Goal: Task Accomplishment & Management: Use online tool/utility

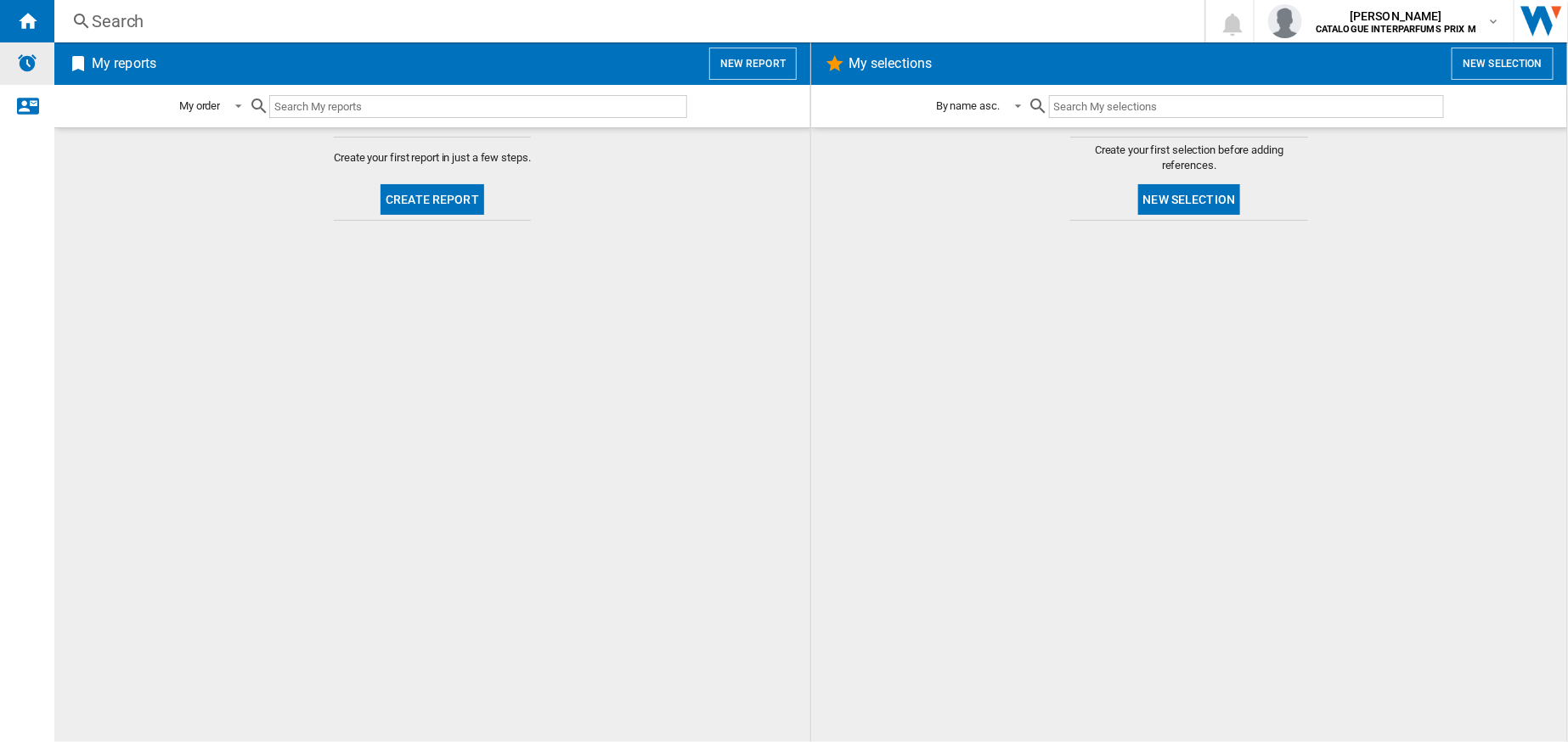
click at [36, 68] on img "Alerts" at bounding box center [27, 63] width 21 height 21
click at [29, 105] on ng-md-icon "Contact us" at bounding box center [27, 106] width 21 height 21
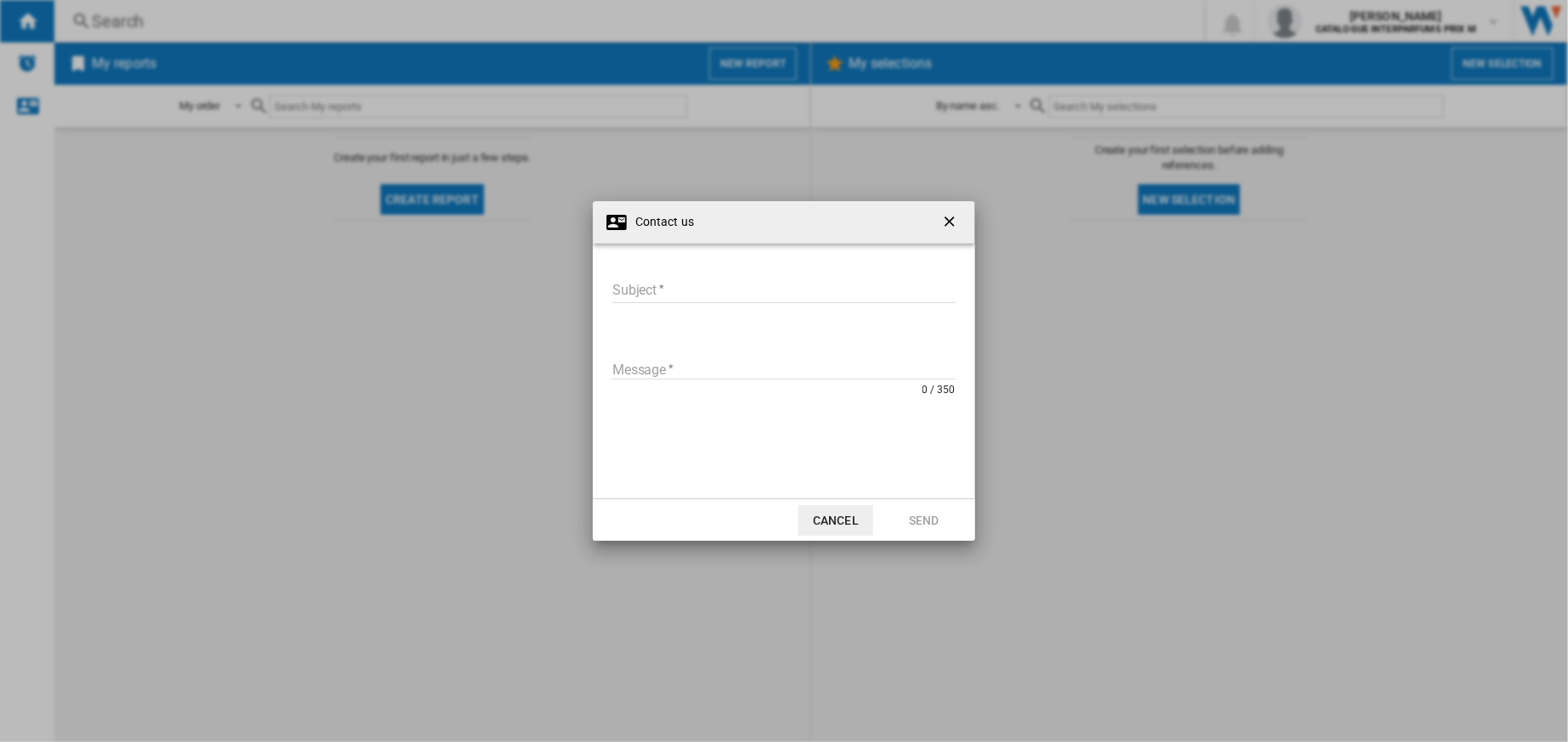
click at [949, 218] on ng-md-icon "getI18NText('BUTTONS.CLOSE_DIALOG')" at bounding box center [952, 223] width 21 height 21
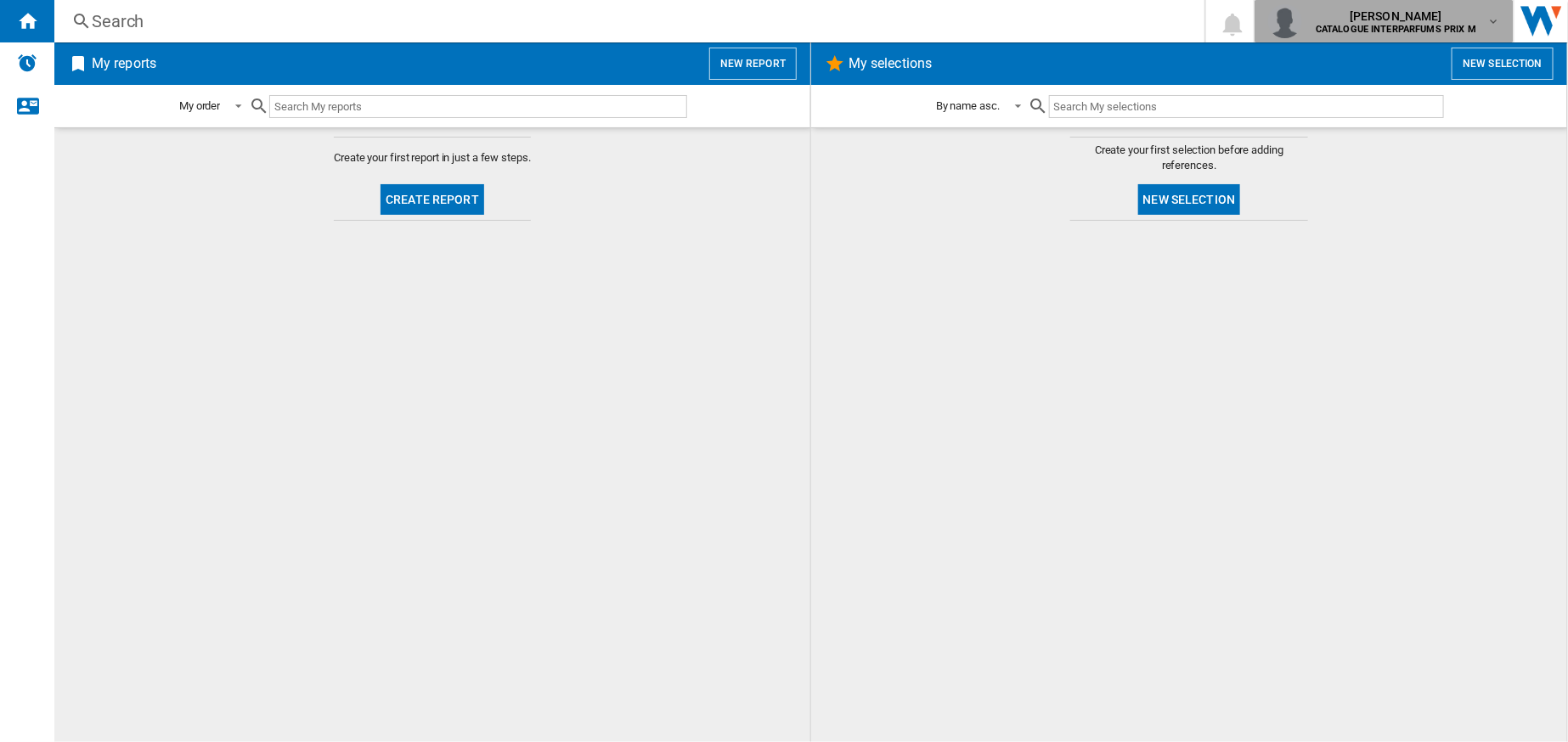
click at [1385, 33] on b "CATALOGUE INTERPARFUMS PRIX M" at bounding box center [1396, 29] width 160 height 11
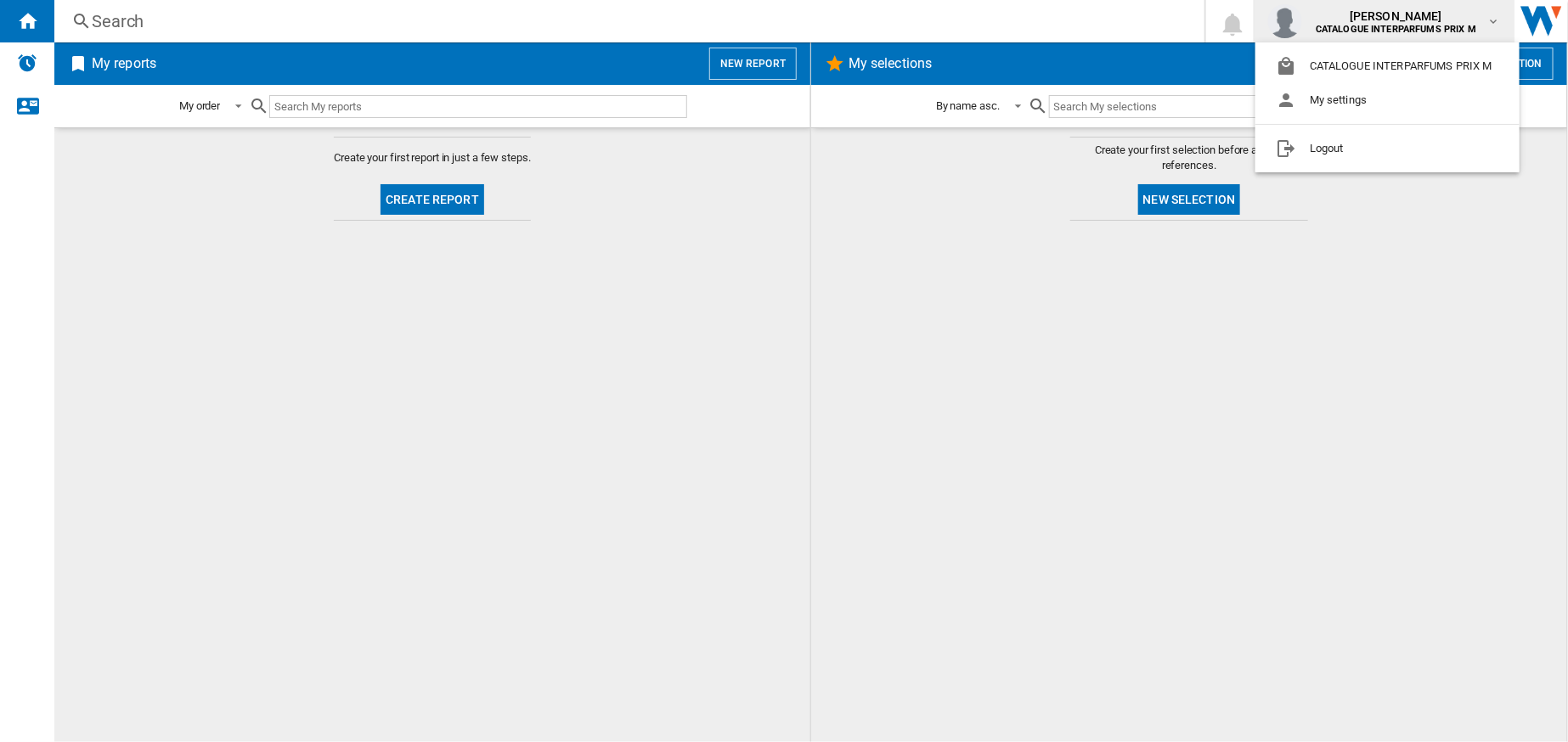
click at [990, 315] on md-backdrop at bounding box center [784, 371] width 1568 height 742
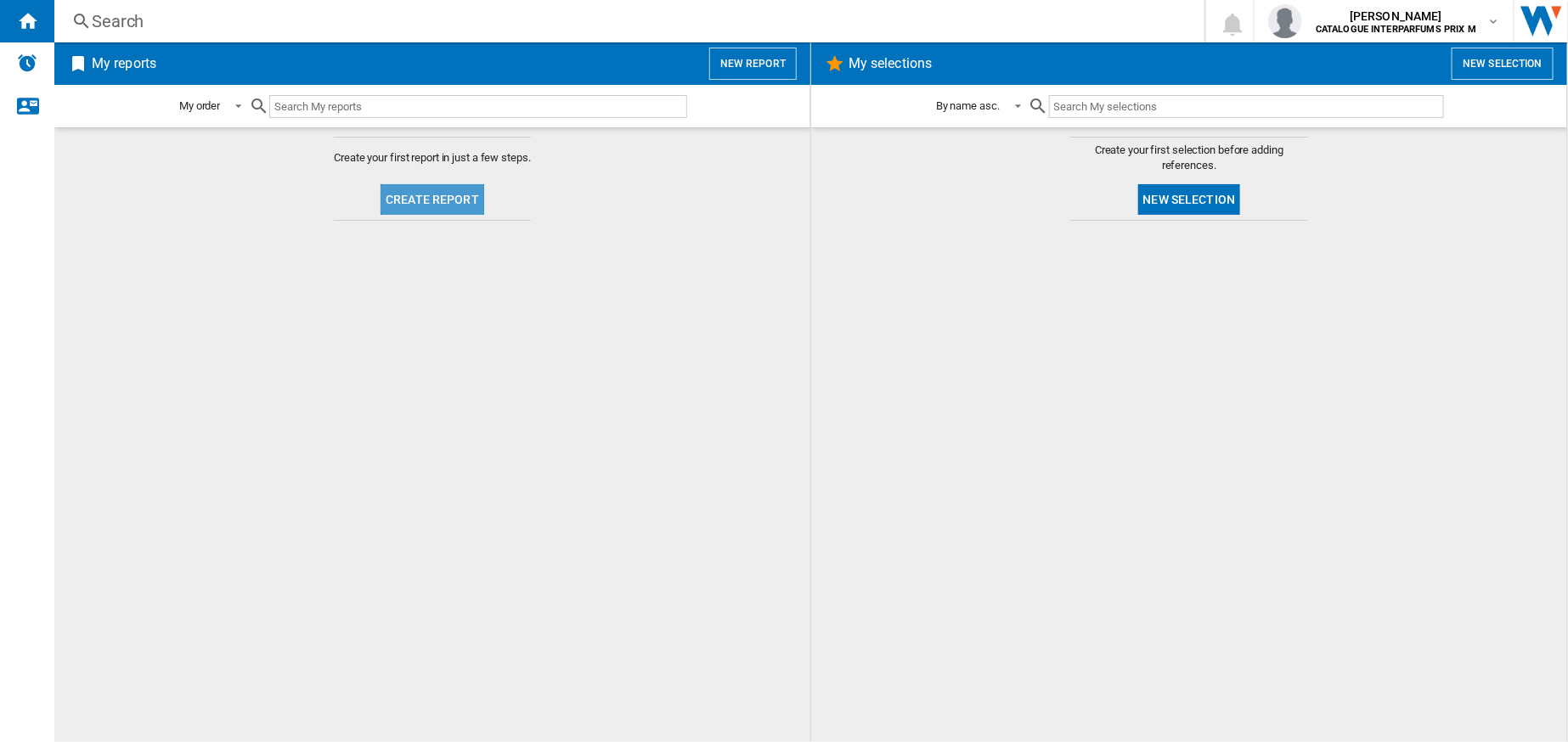
click at [435, 202] on button "Create report" at bounding box center [432, 199] width 104 height 30
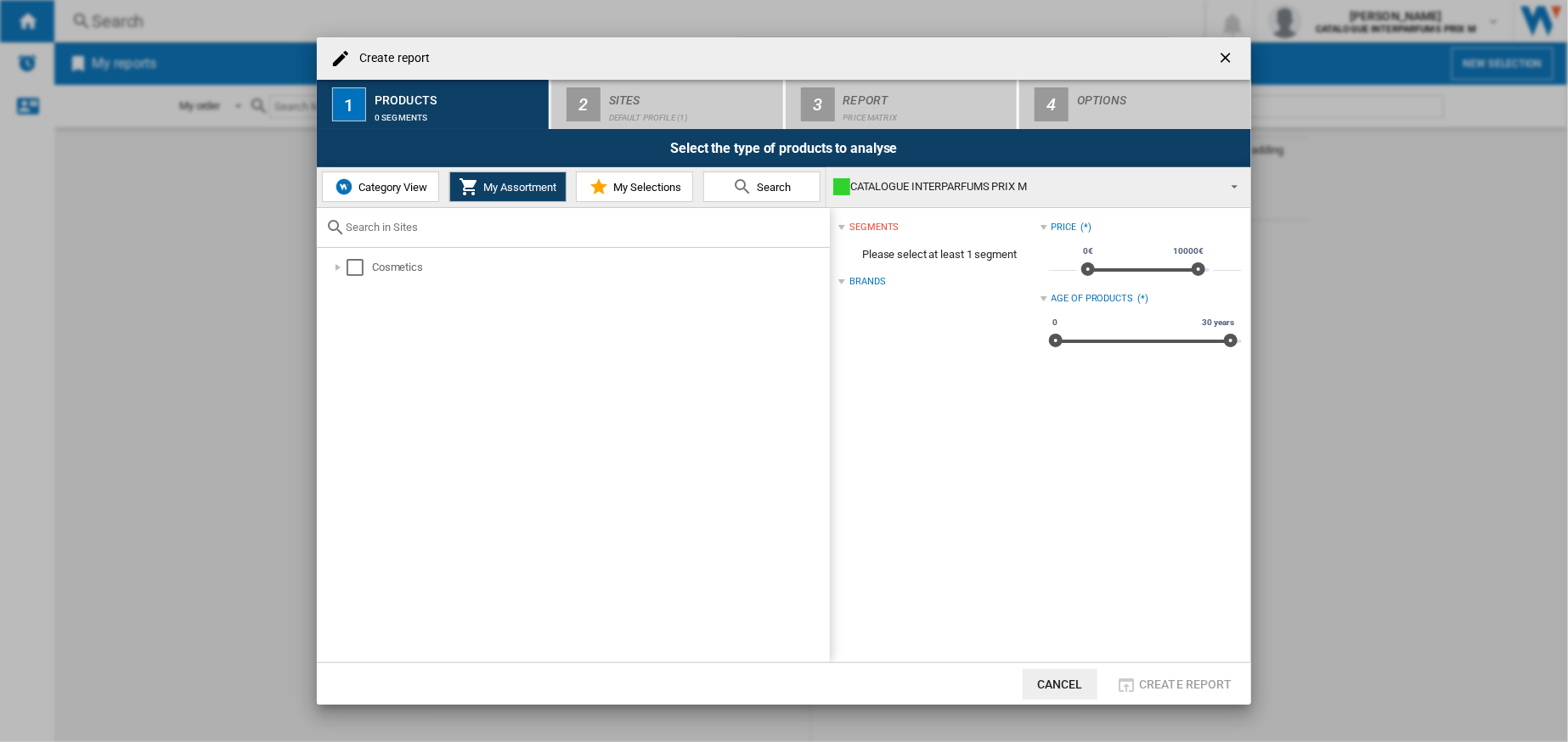
click at [492, 201] on button "My Assortment" at bounding box center [508, 187] width 117 height 30
click at [337, 263] on div at bounding box center [338, 268] width 17 height 17
click at [385, 269] on div "Cosmetics" at bounding box center [599, 268] width 456 height 17
click at [351, 260] on div "Select" at bounding box center [355, 268] width 17 height 17
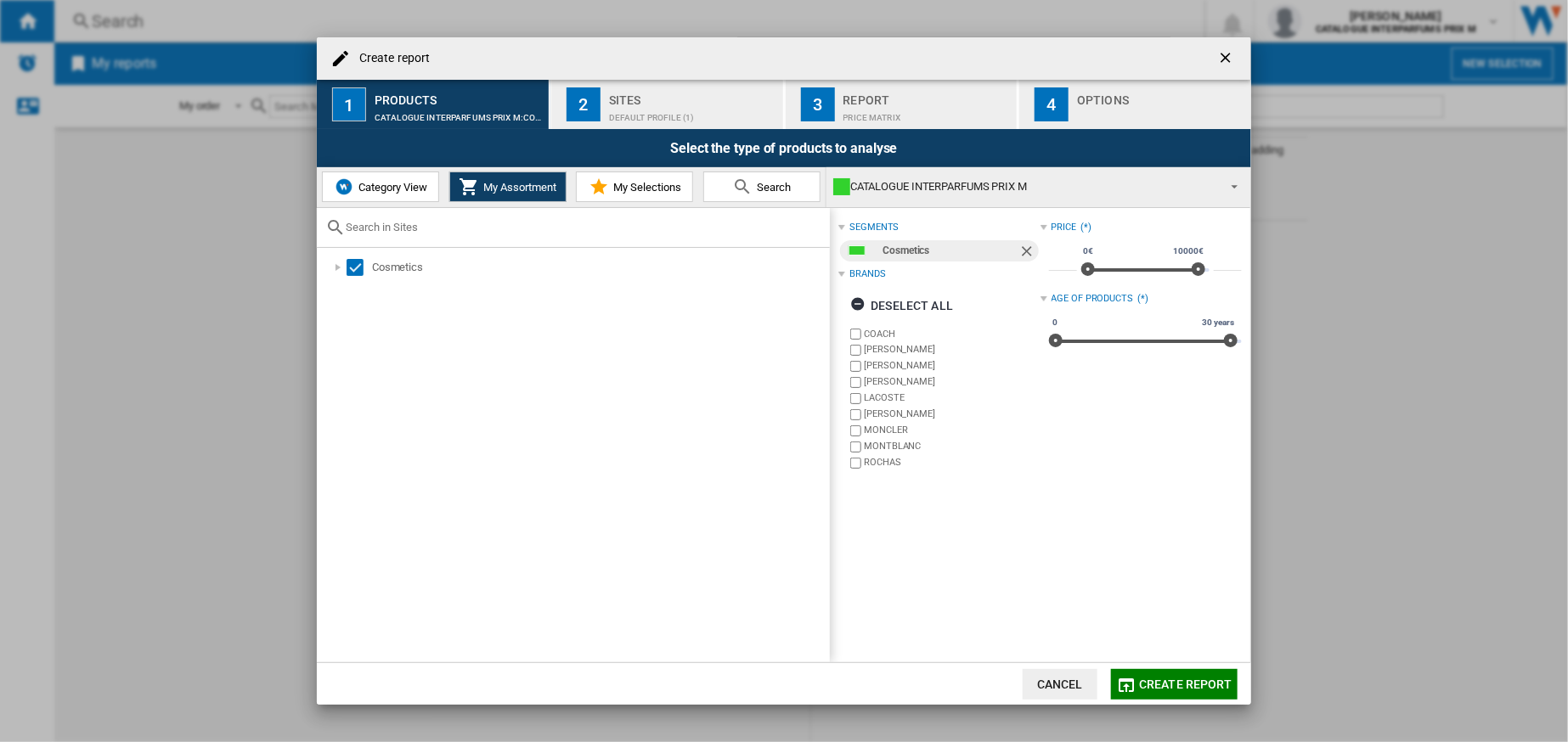
click at [637, 181] on span "My Selections" at bounding box center [645, 188] width 73 height 13
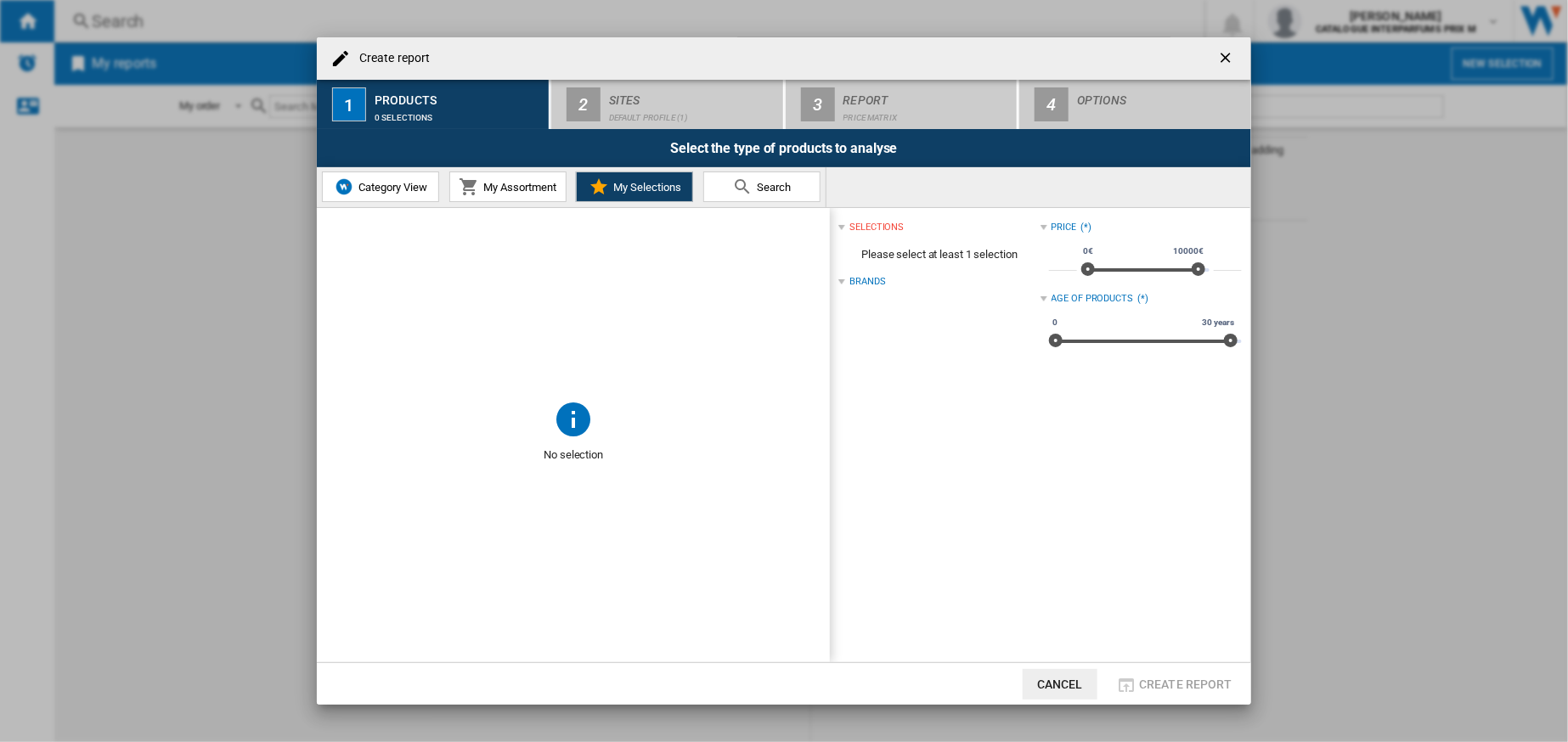
click at [402, 179] on button "Category View" at bounding box center [380, 187] width 117 height 30
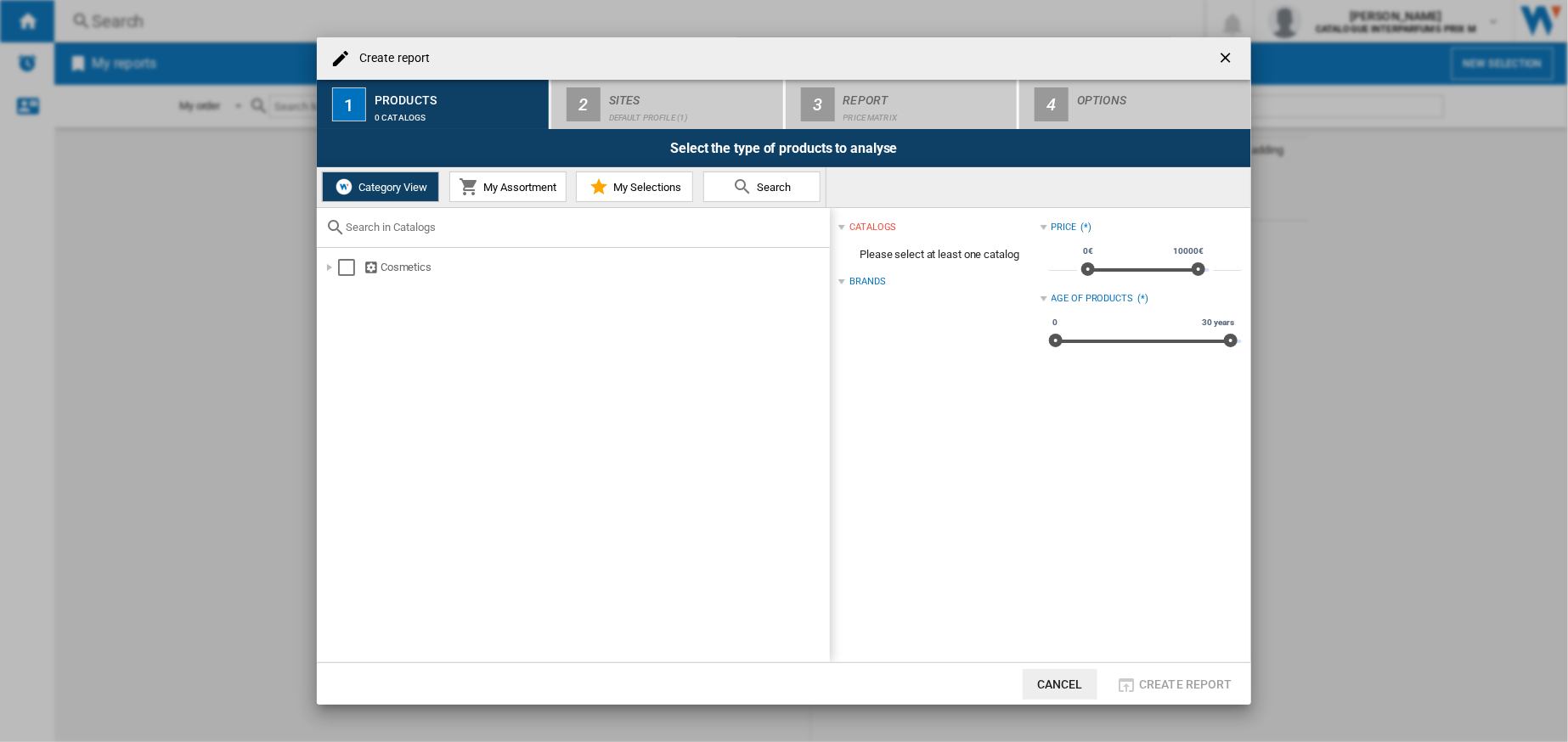
click at [678, 185] on span "My Selections" at bounding box center [645, 188] width 73 height 13
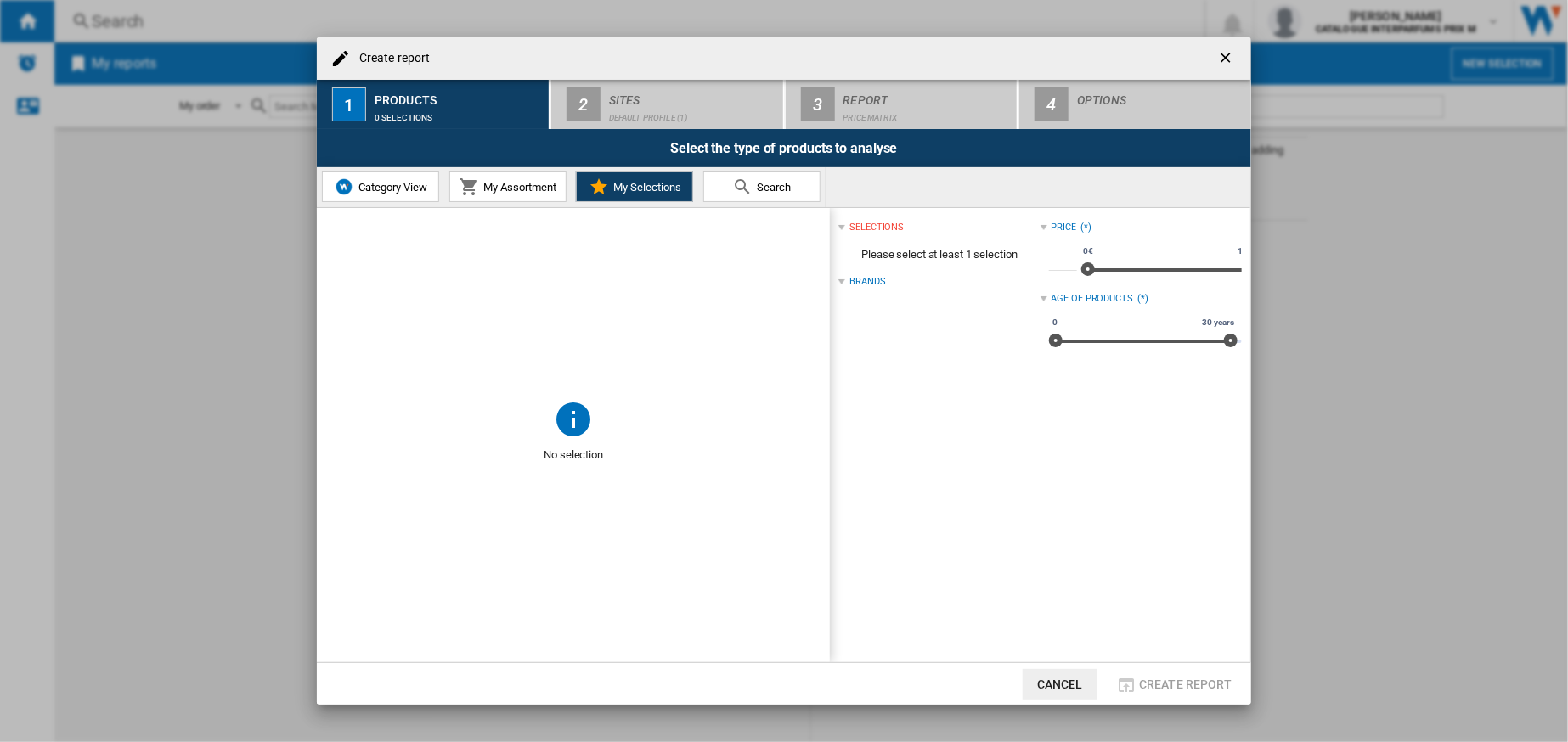
click at [488, 186] on span "My Assortment" at bounding box center [518, 188] width 77 height 13
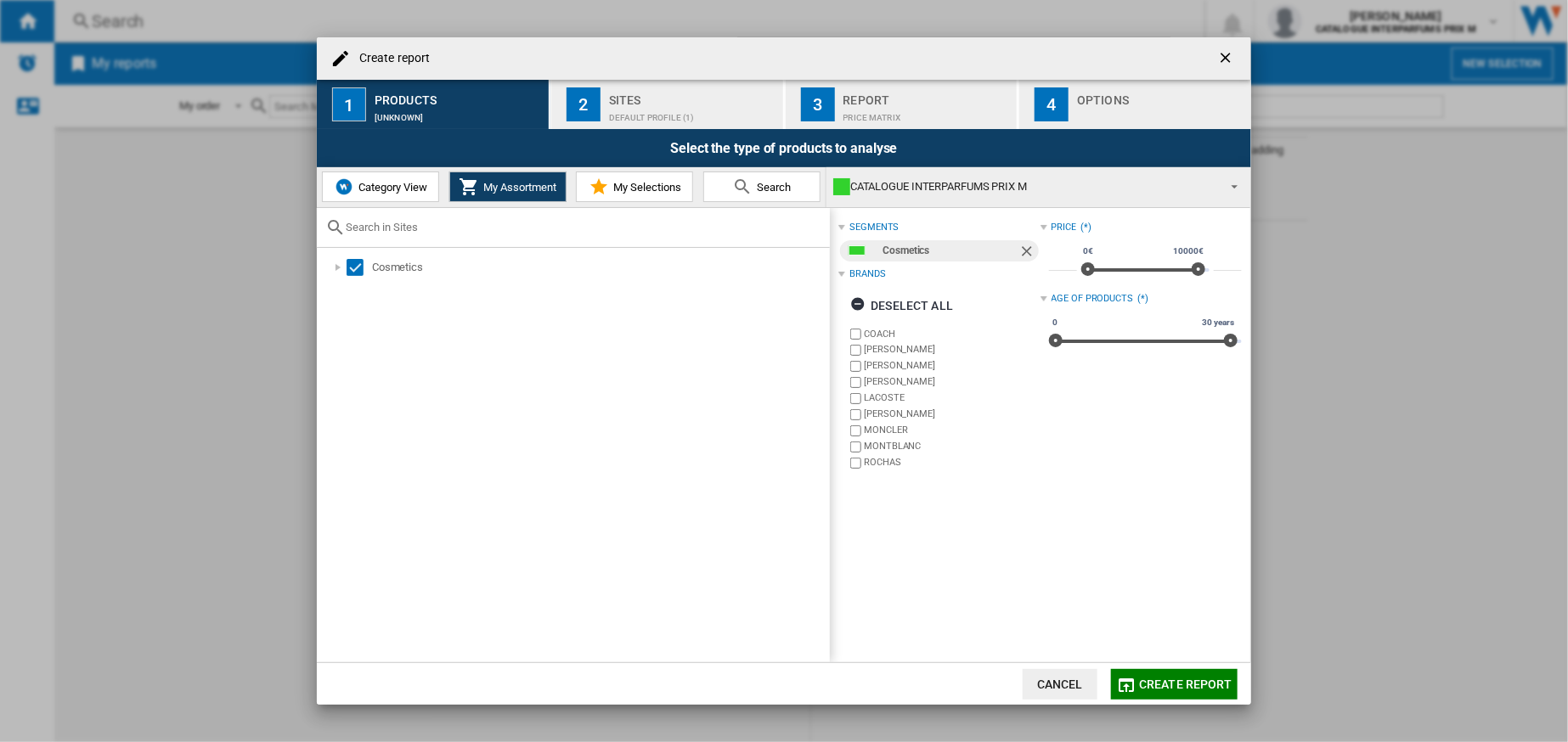
click at [933, 181] on div "CATALOGUE INTERPARFUMS PRIX M" at bounding box center [1025, 186] width 383 height 24
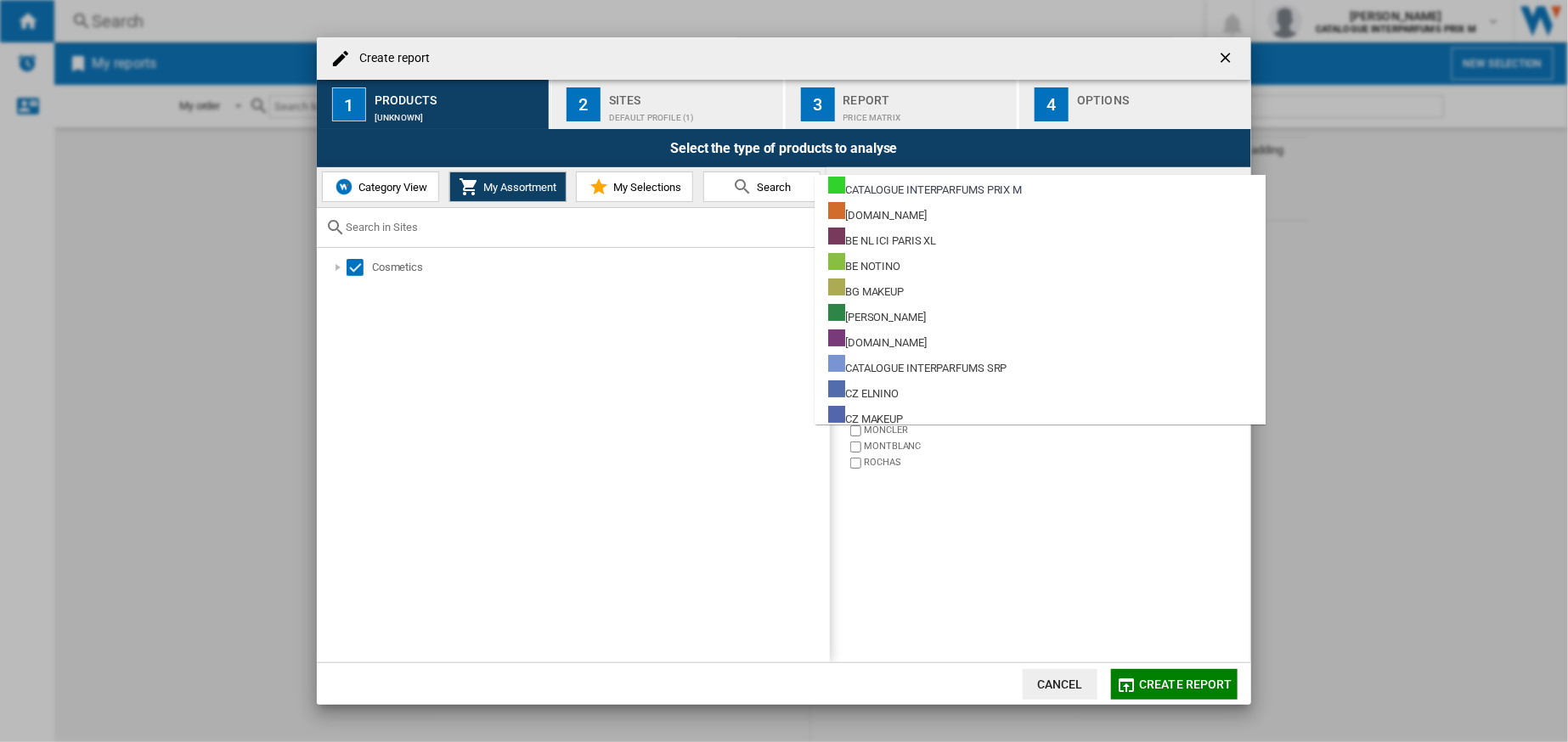
click at [933, 181] on div "CATALOGUE INTERPARFUMS PRIX M" at bounding box center [925, 187] width 193 height 22
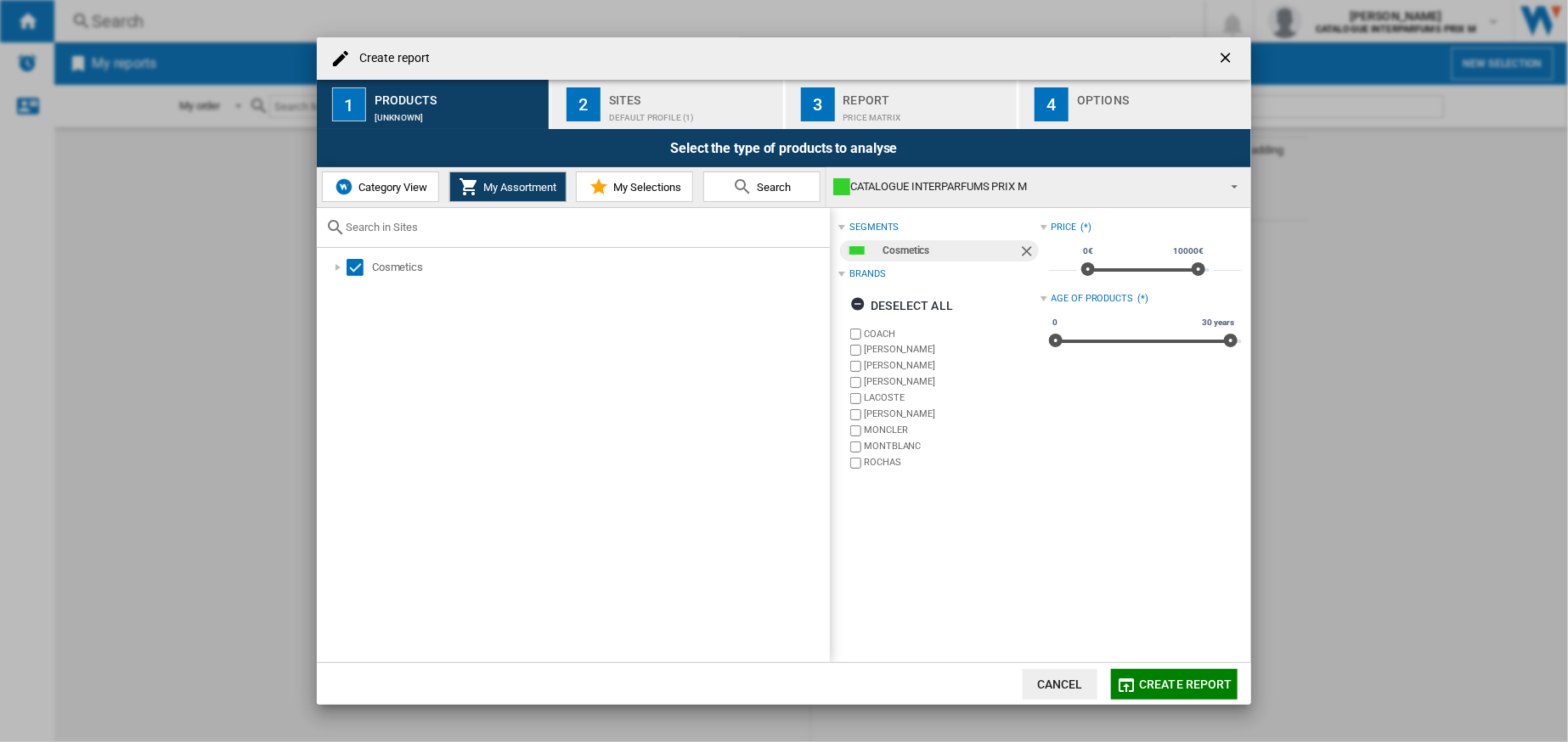
click at [908, 189] on div "CATALOGUE INTERPARFUMS PRIX M" at bounding box center [1025, 186] width 383 height 24
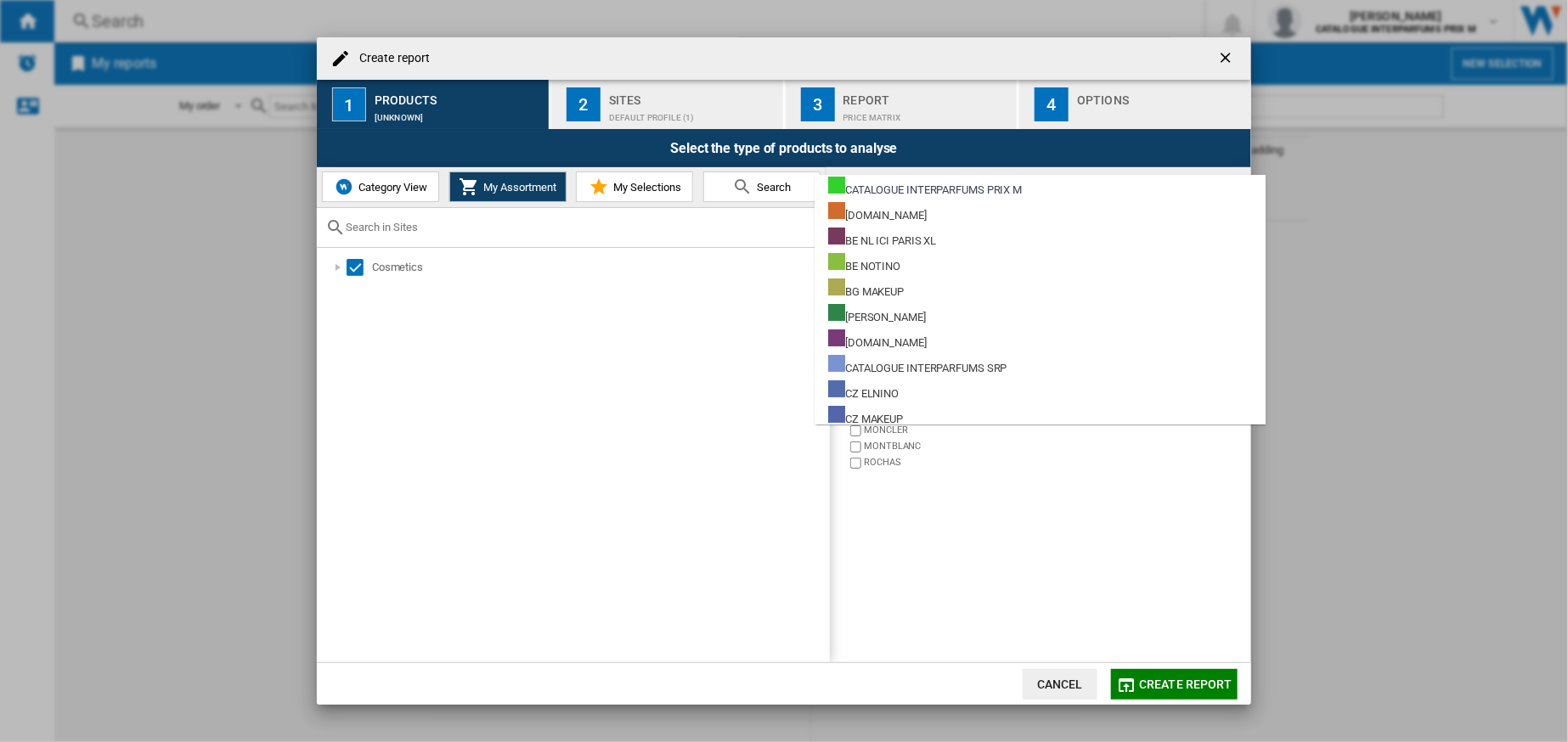
click at [643, 184] on md-backdrop at bounding box center [784, 371] width 1568 height 742
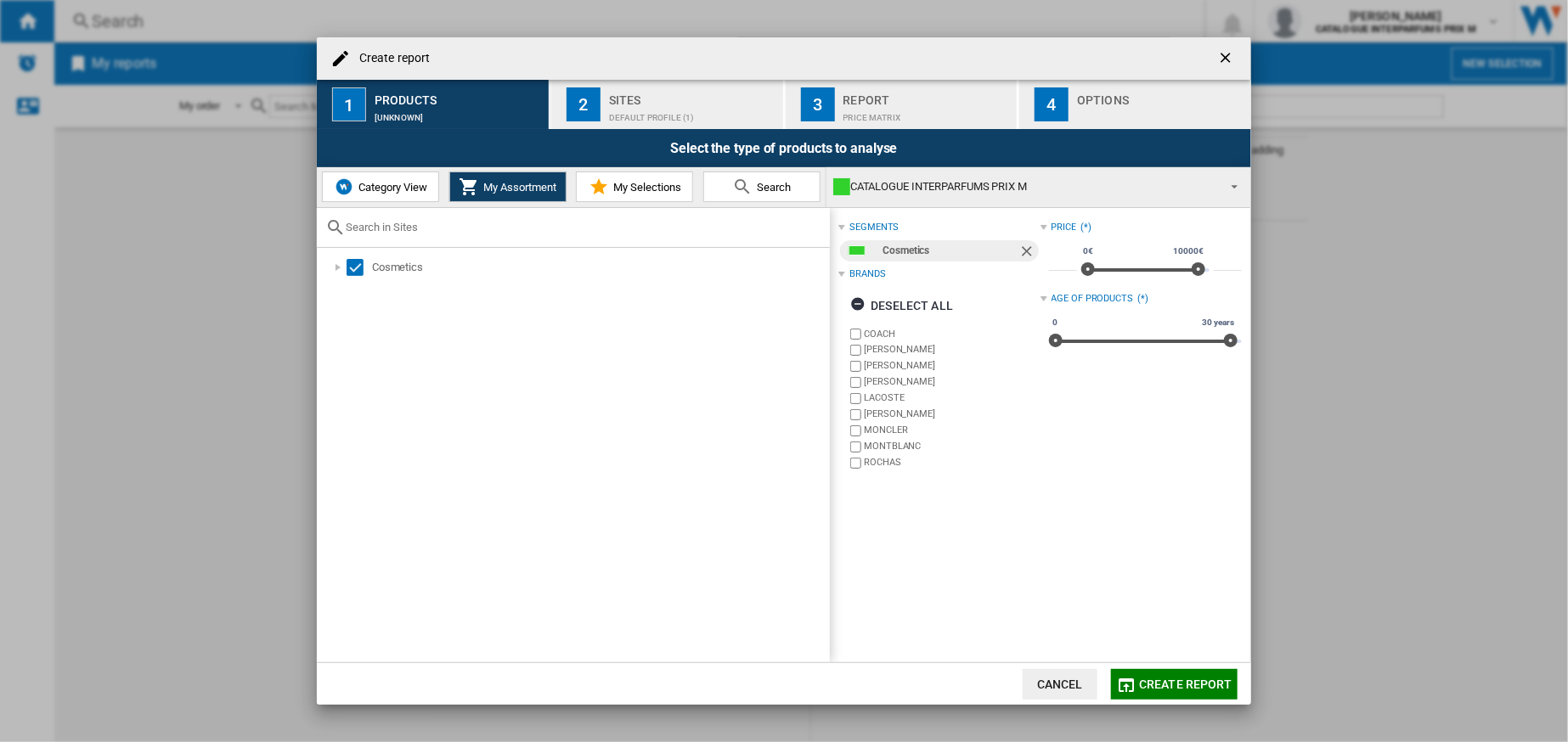
click at [643, 184] on span "My Selections" at bounding box center [645, 188] width 73 height 13
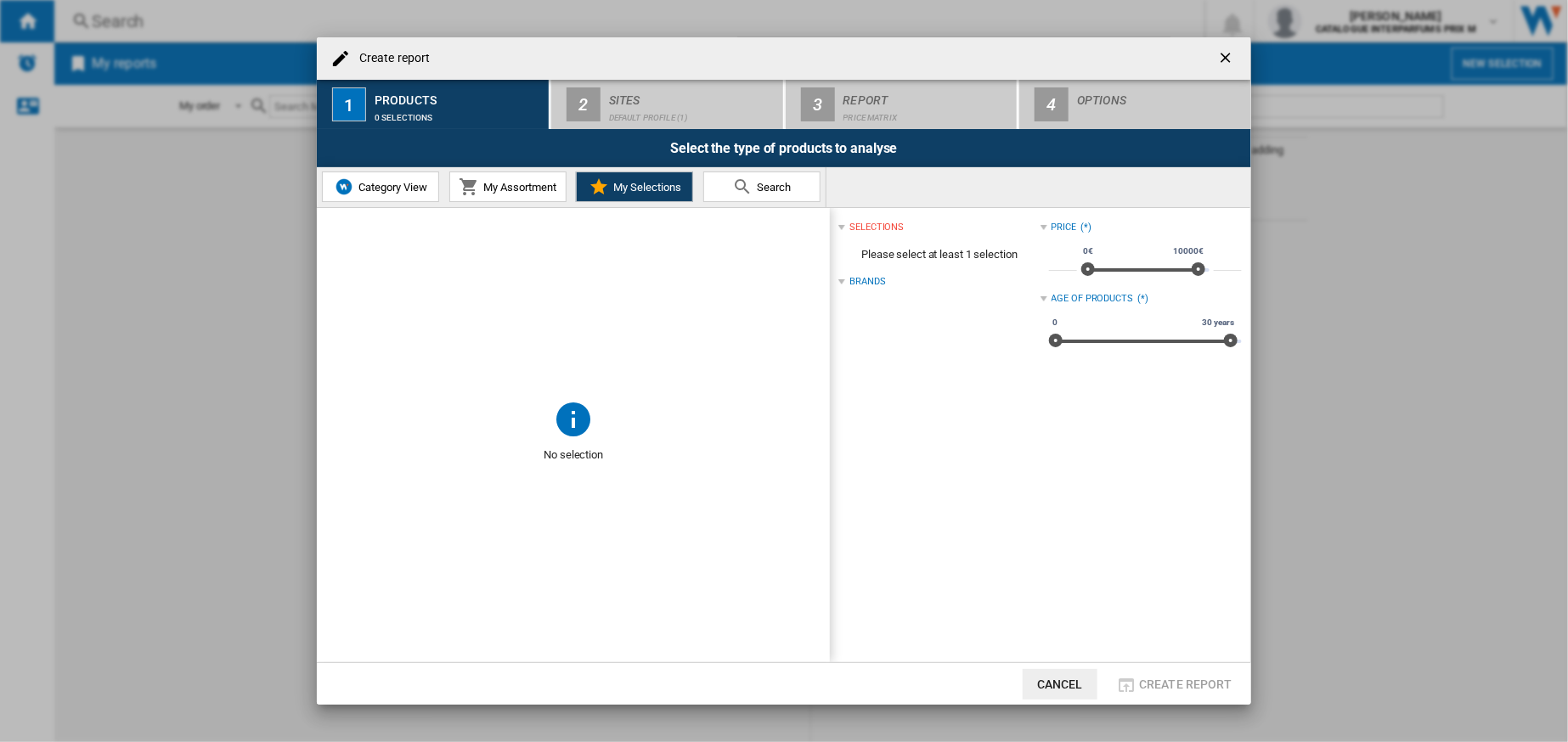
click at [1111, 297] on div "Age of products" at bounding box center [1093, 299] width 82 height 13
click at [481, 176] on button "My Assortment" at bounding box center [508, 187] width 117 height 30
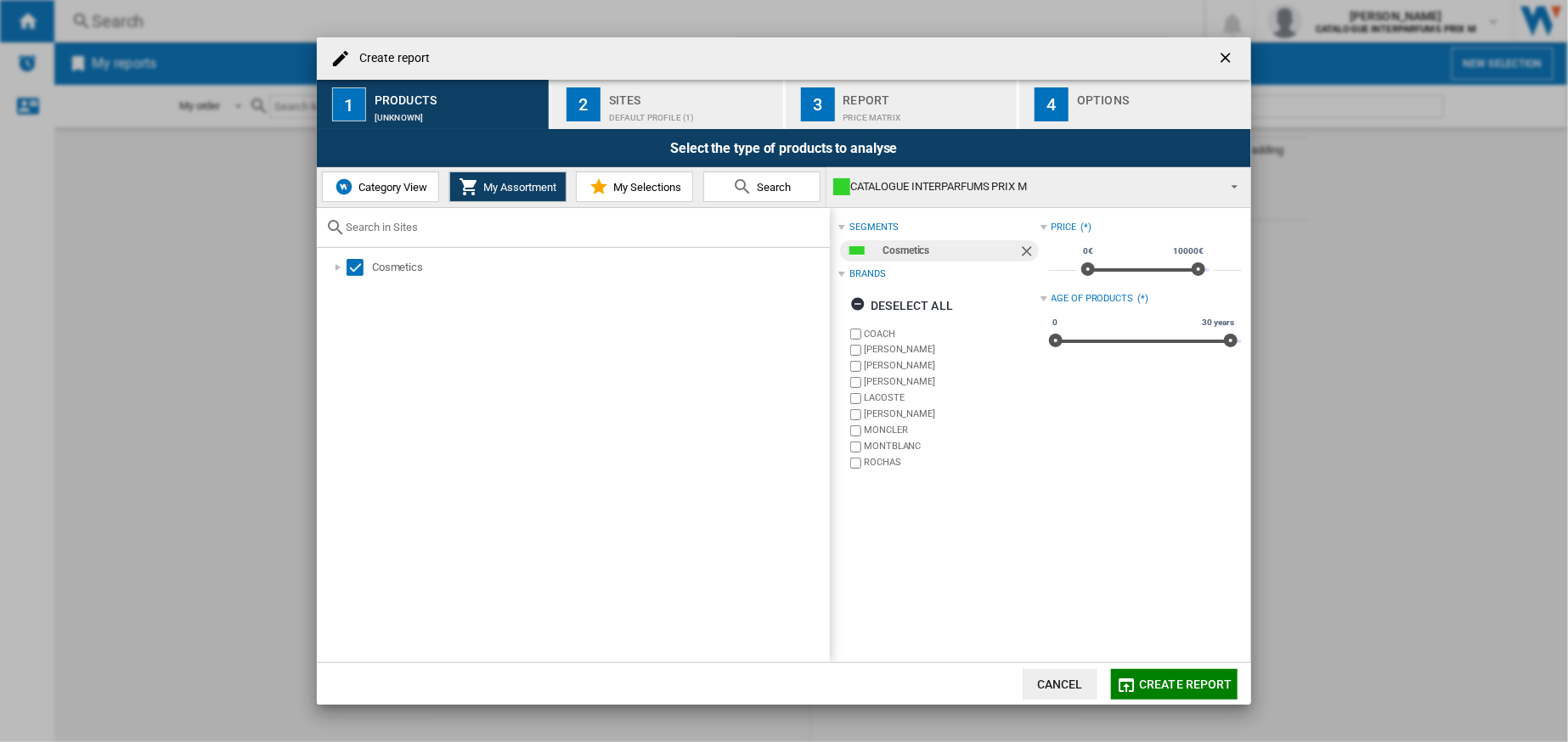
click at [400, 184] on span "Category View" at bounding box center [390, 188] width 73 height 13
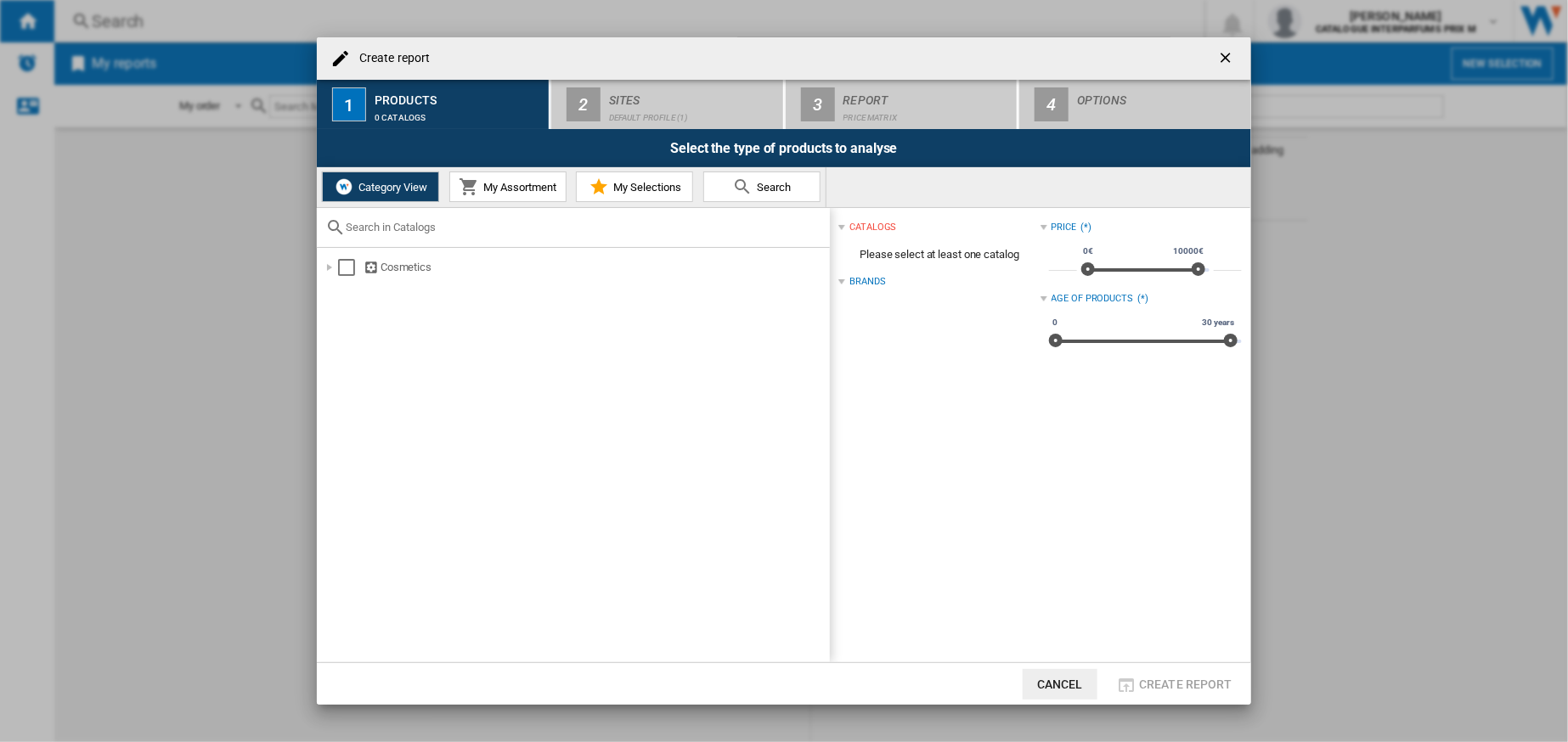
click at [685, 188] on button "My Selections" at bounding box center [634, 187] width 117 height 30
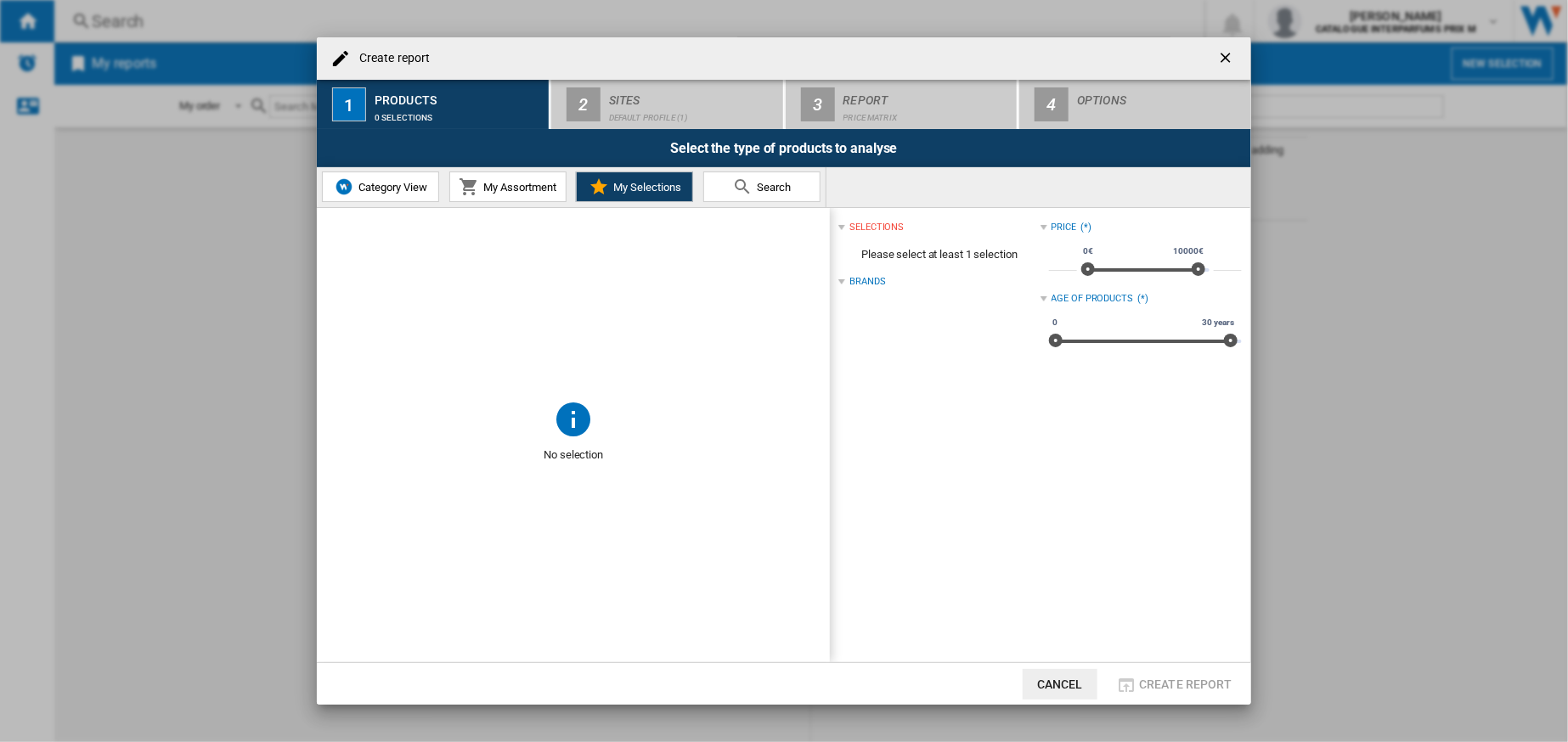
click at [770, 184] on span "Search" at bounding box center [773, 188] width 39 height 13
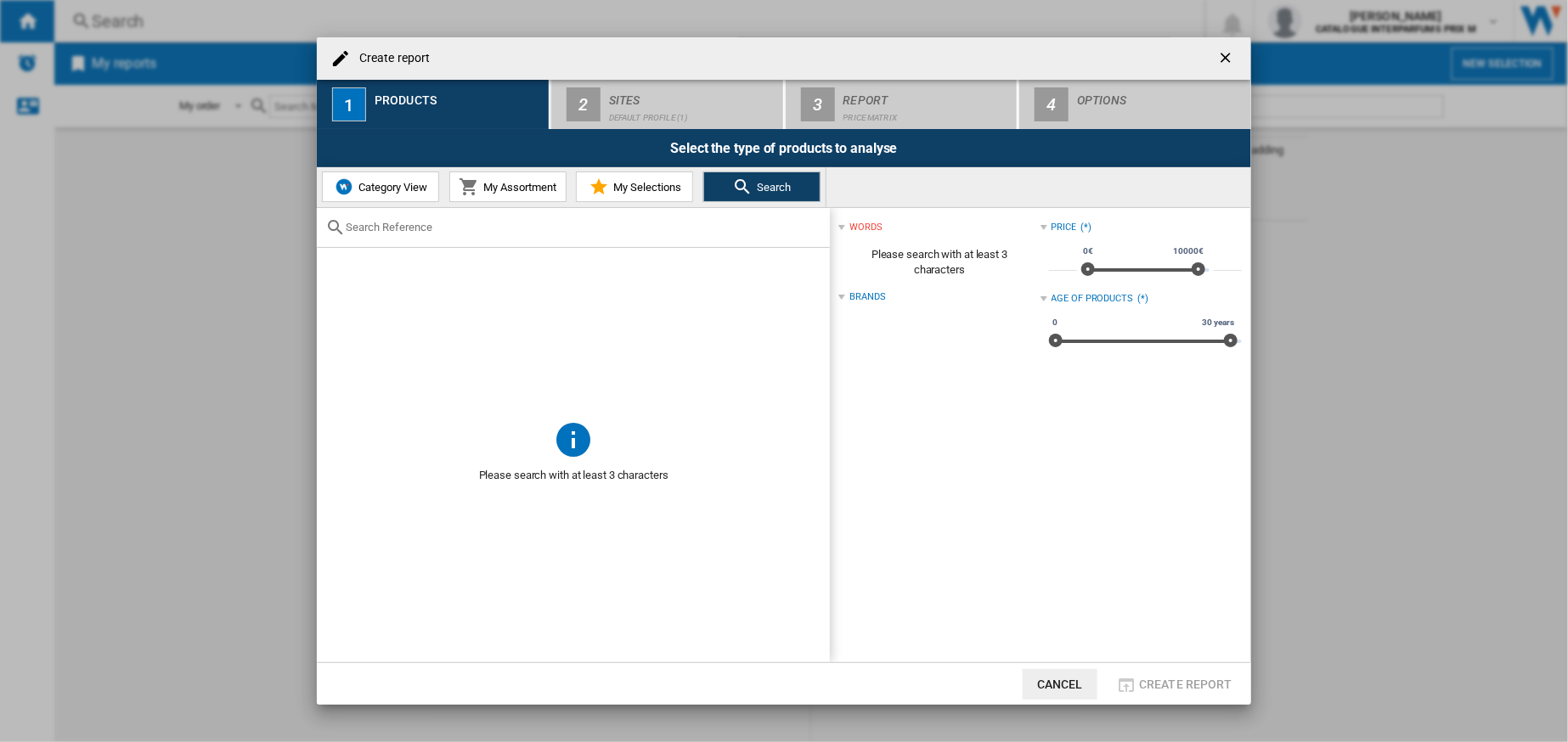
click at [611, 182] on span "My Selections" at bounding box center [645, 188] width 73 height 13
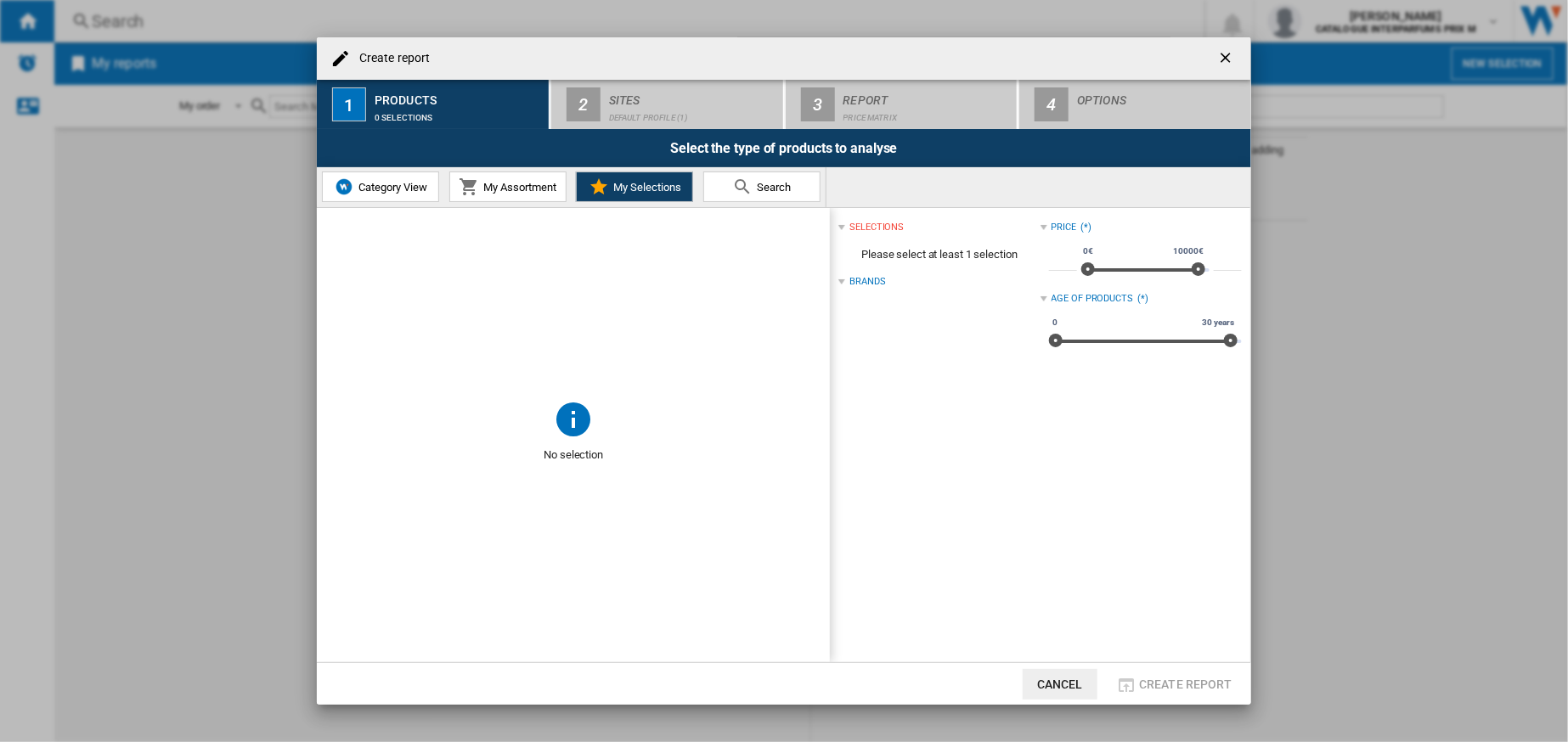
click at [539, 182] on span "My Assortment" at bounding box center [518, 188] width 77 height 13
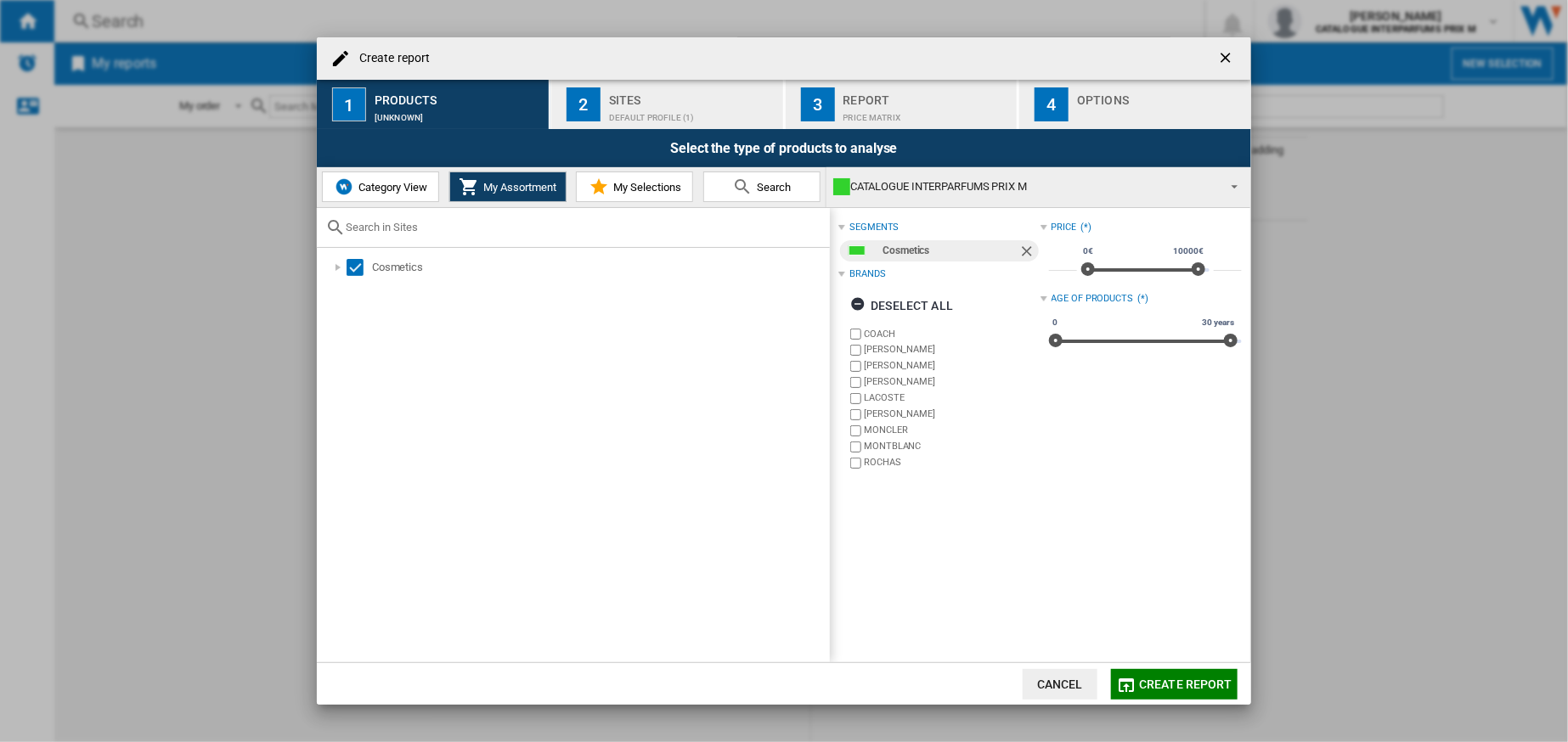
click at [1194, 684] on span "Create report" at bounding box center [1185, 684] width 93 height 13
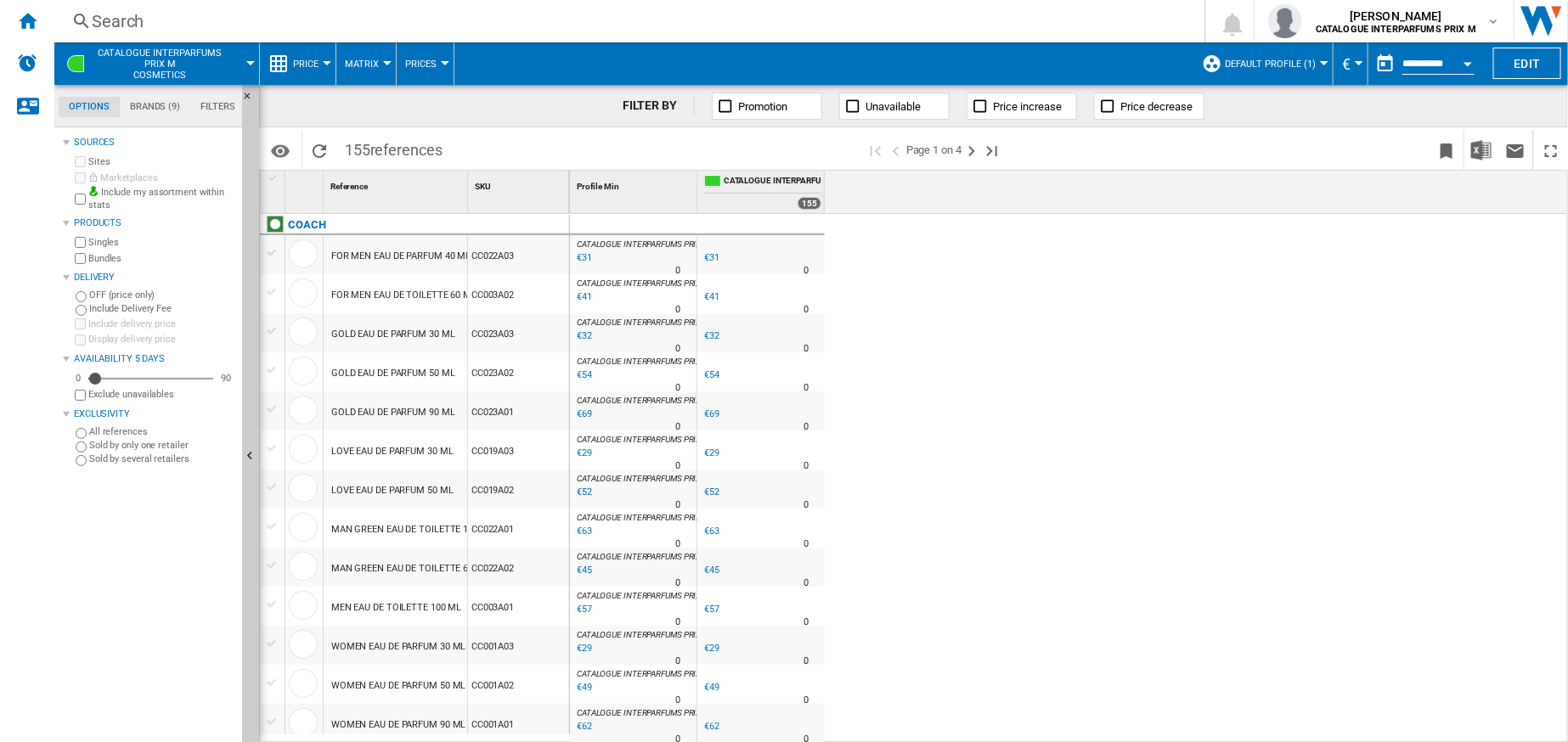
click at [697, 182] on div at bounding box center [699, 191] width 5 height 42
click at [464, 179] on div at bounding box center [465, 191] width 5 height 42
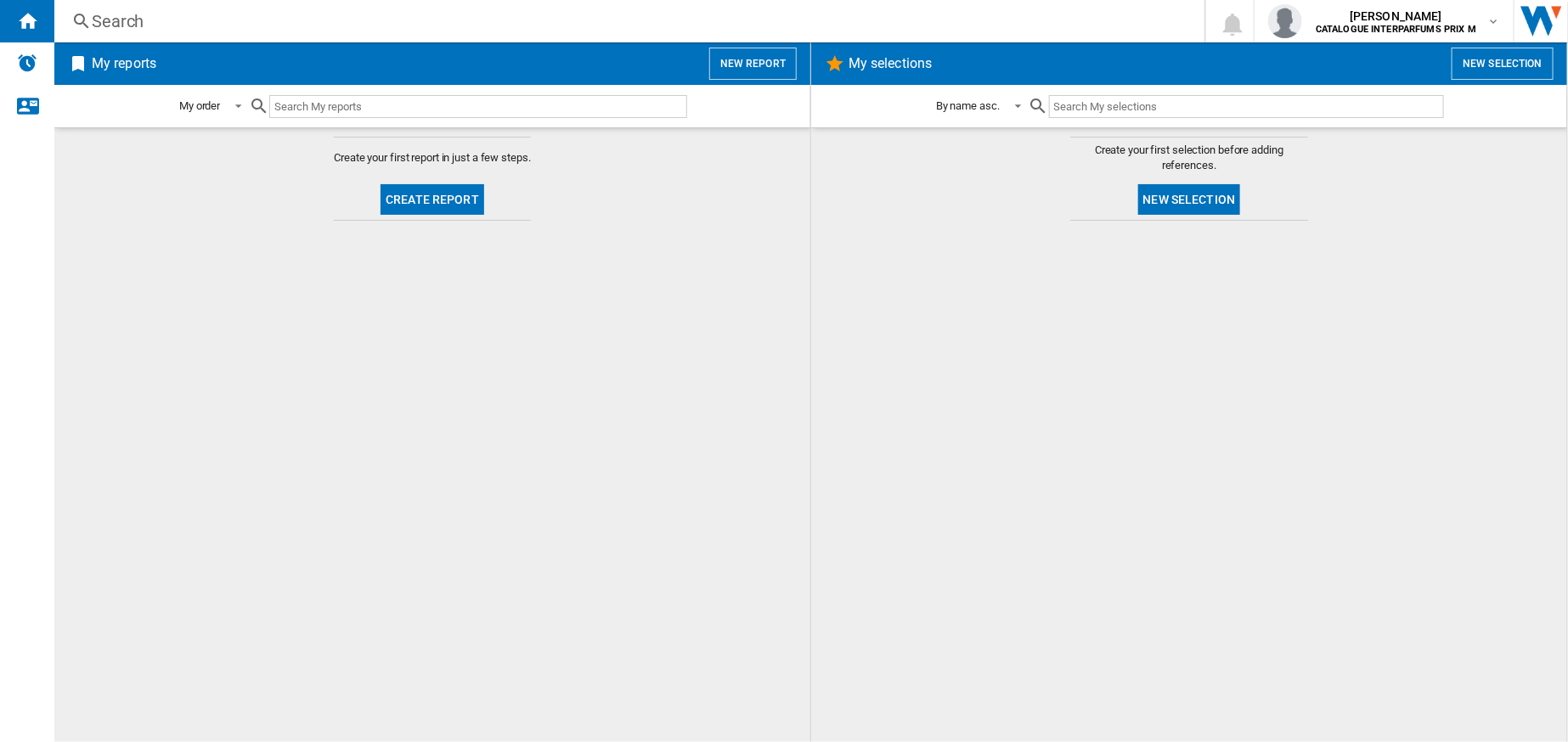
click at [452, 200] on button "Create report" at bounding box center [432, 199] width 104 height 30
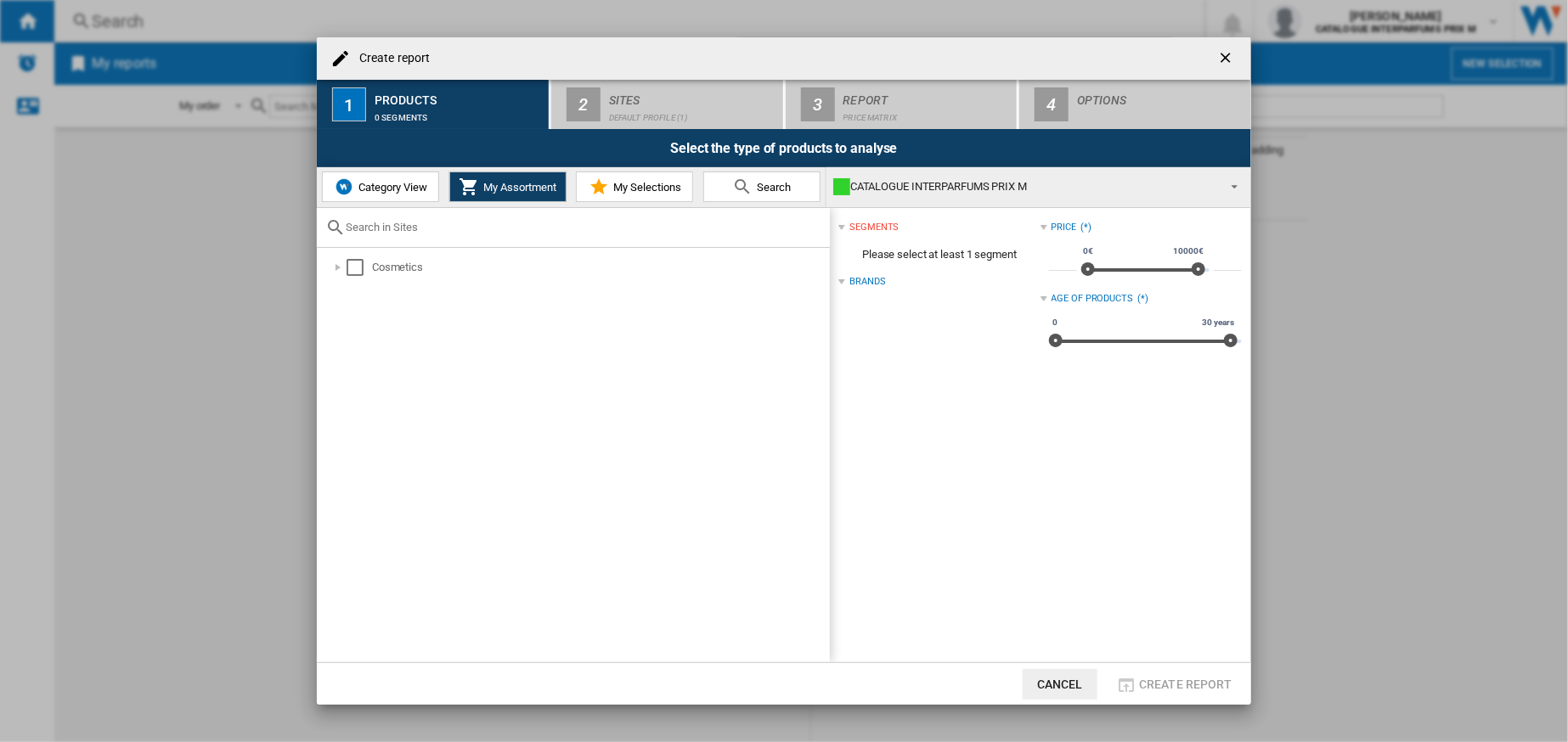
click at [1231, 55] on ng-md-icon "getI18NText('BUTTONS.CLOSE_DIALOG')" at bounding box center [1227, 59] width 21 height 21
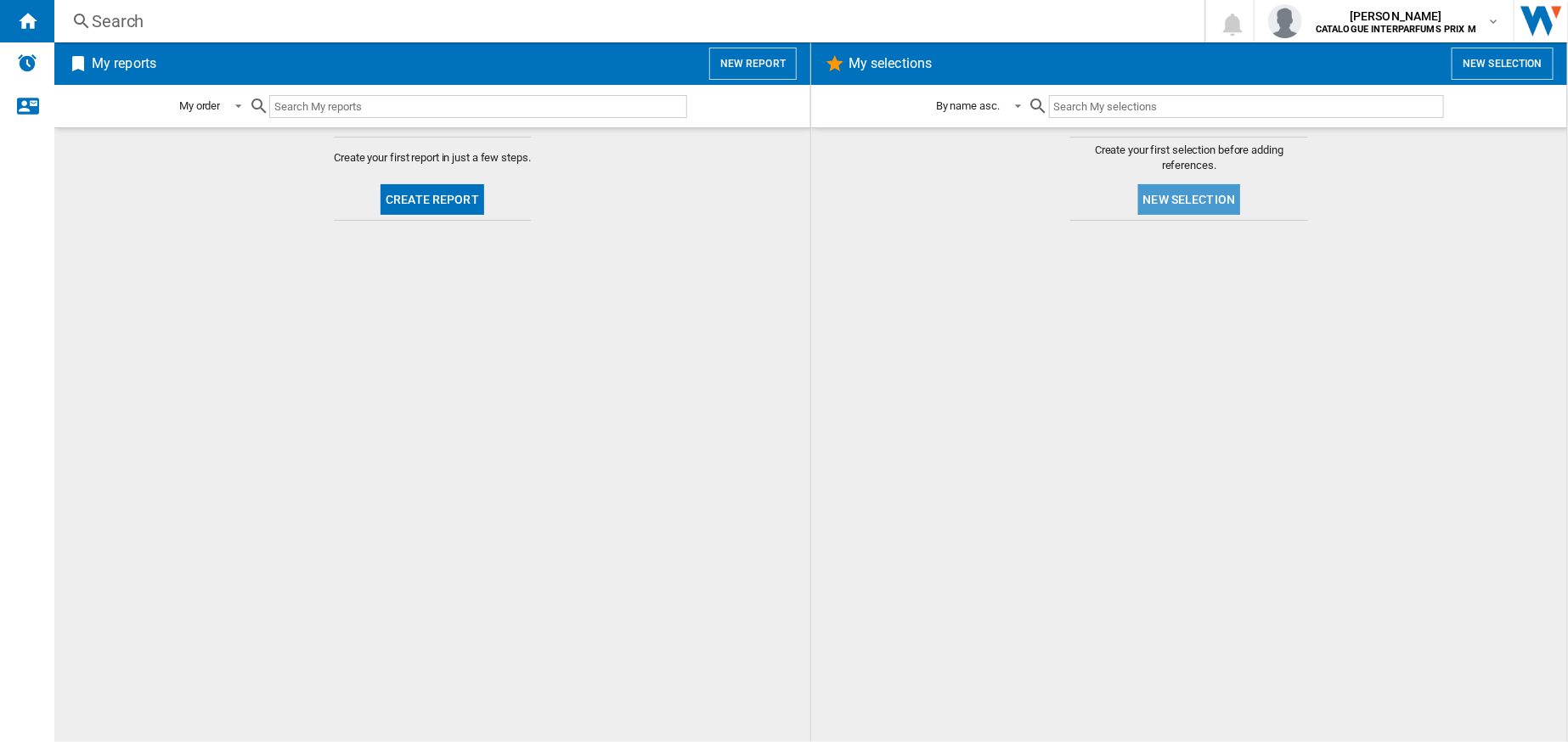
click at [1216, 208] on button "New selection" at bounding box center [1189, 199] width 103 height 30
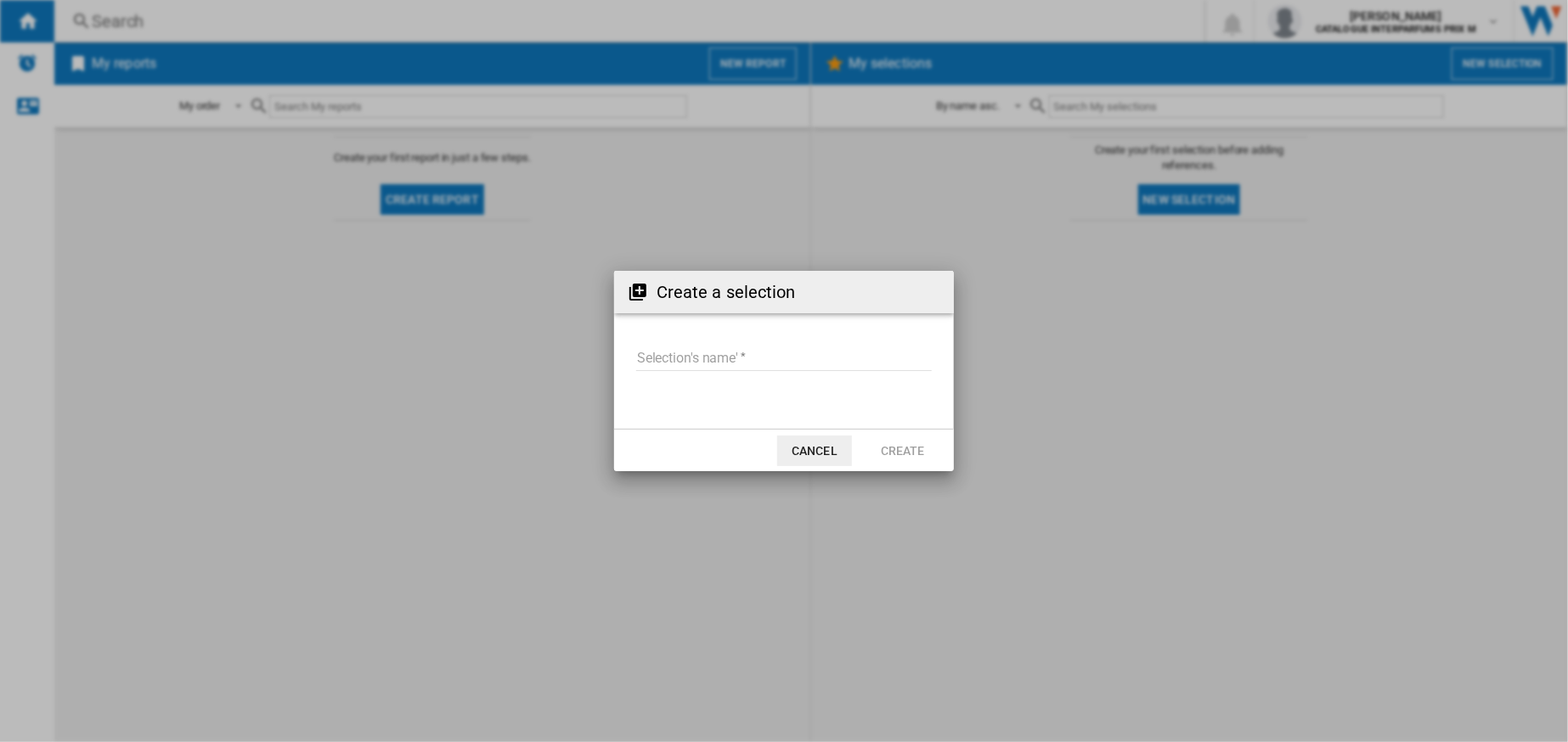
click at [810, 446] on button "Cancel" at bounding box center [814, 451] width 75 height 30
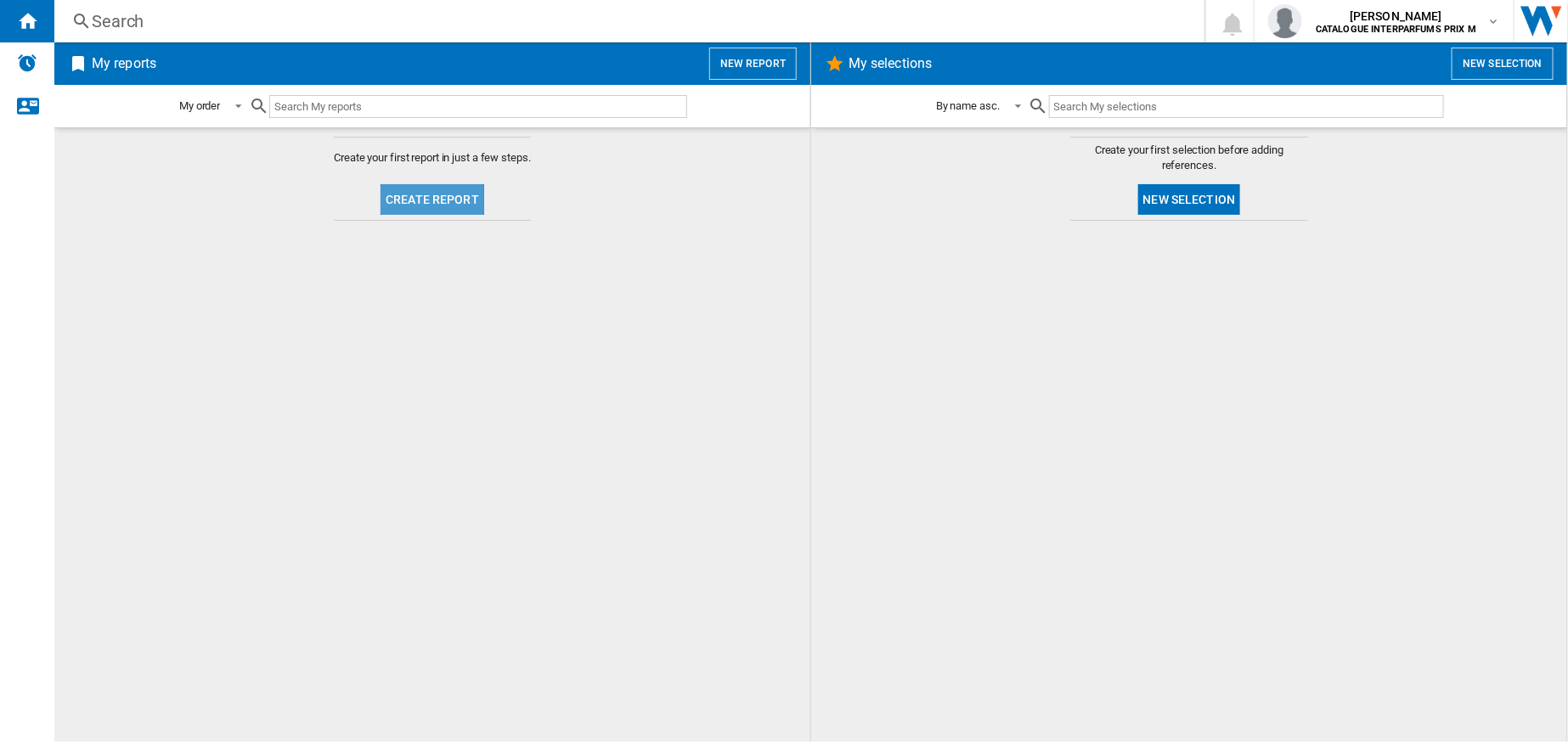
click at [458, 197] on button "Create report" at bounding box center [432, 199] width 104 height 30
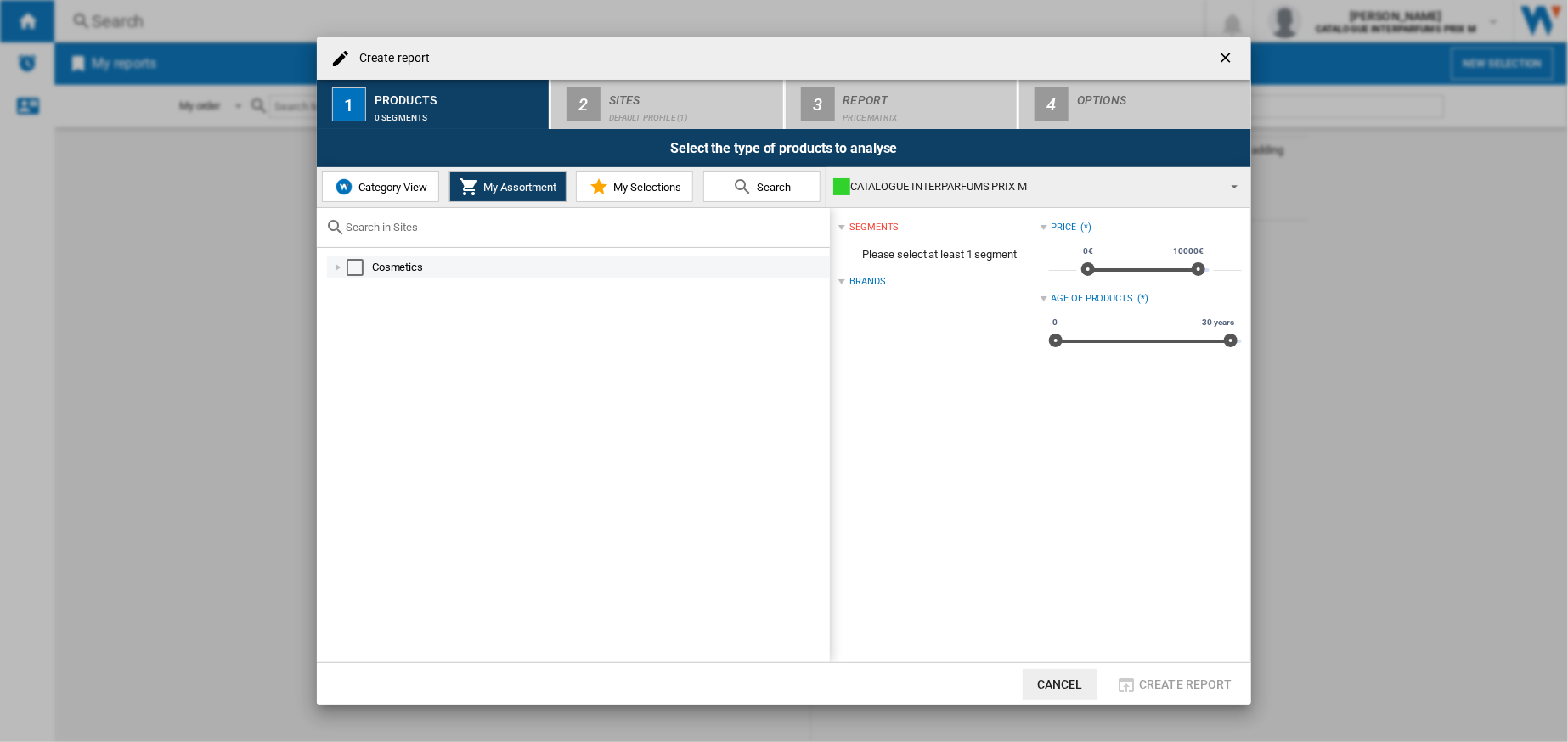
click at [426, 264] on div "Cosmetics" at bounding box center [599, 268] width 456 height 17
click at [417, 265] on div "Cosmetics" at bounding box center [599, 268] width 456 height 17
click at [354, 265] on div "Select" at bounding box center [355, 268] width 17 height 17
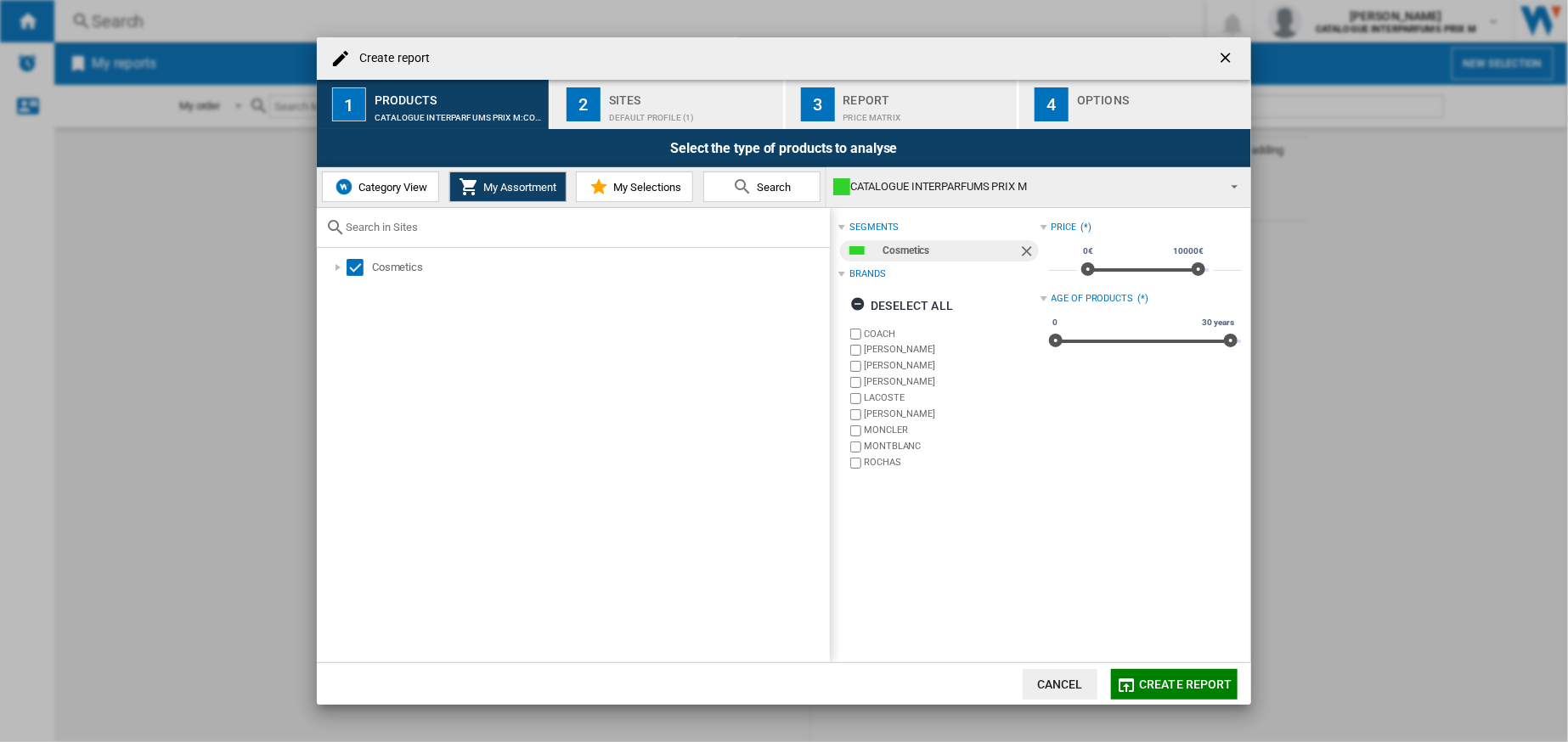
click at [920, 183] on div "CATALOGUE INTERPARFUMS PRIX M" at bounding box center [1025, 186] width 383 height 24
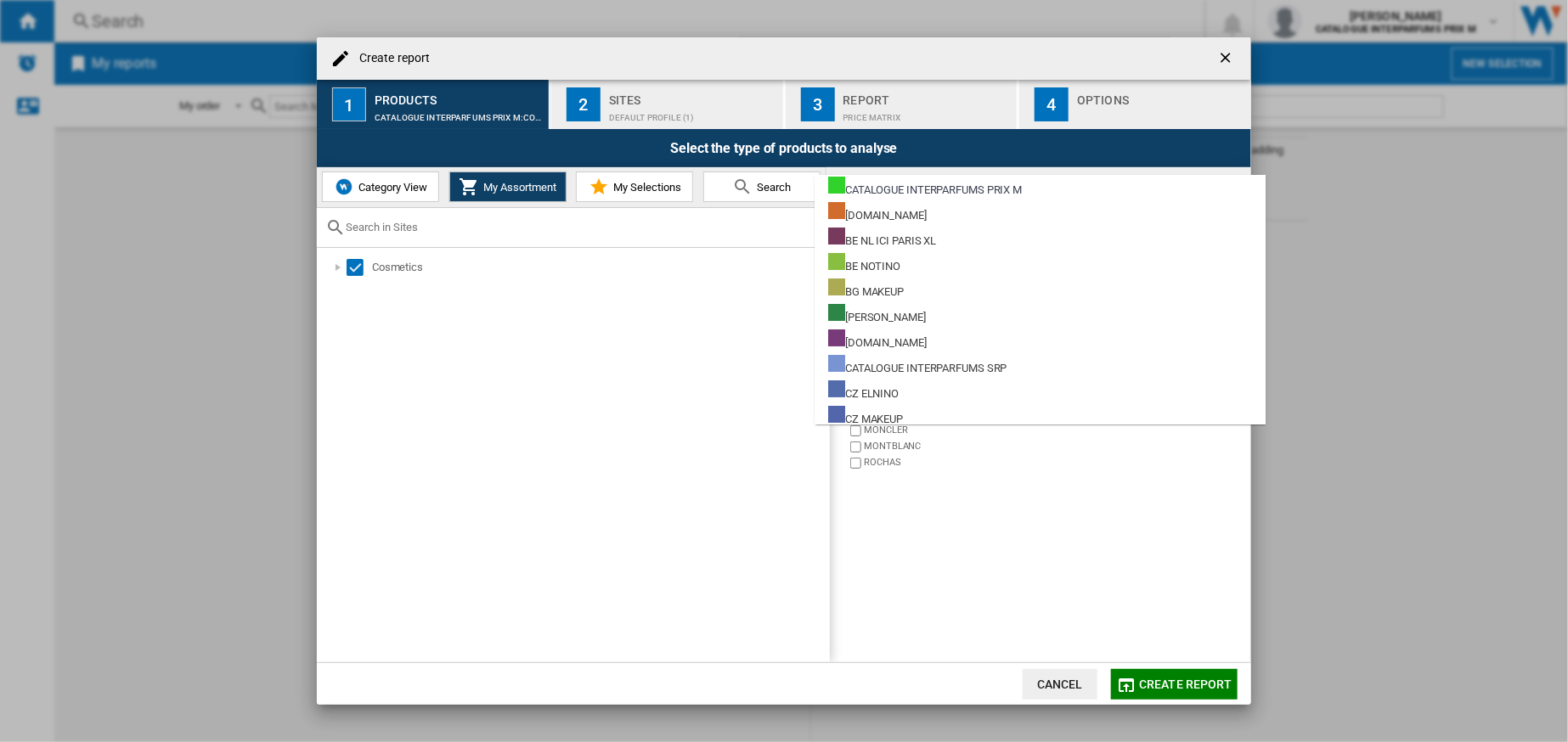
click at [1188, 682] on md-backdrop at bounding box center [784, 371] width 1568 height 742
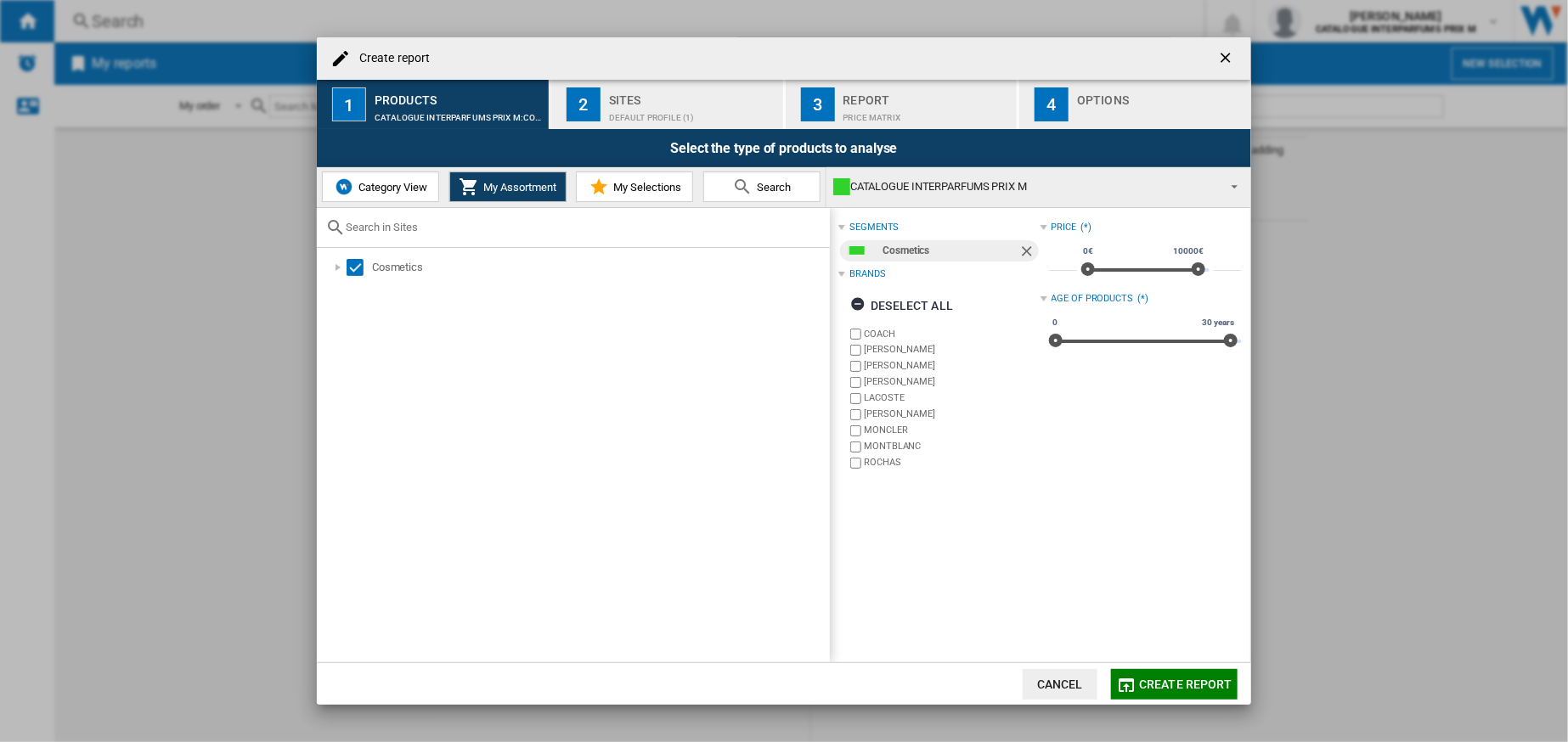
click at [1188, 682] on span "Create report" at bounding box center [1185, 684] width 93 height 13
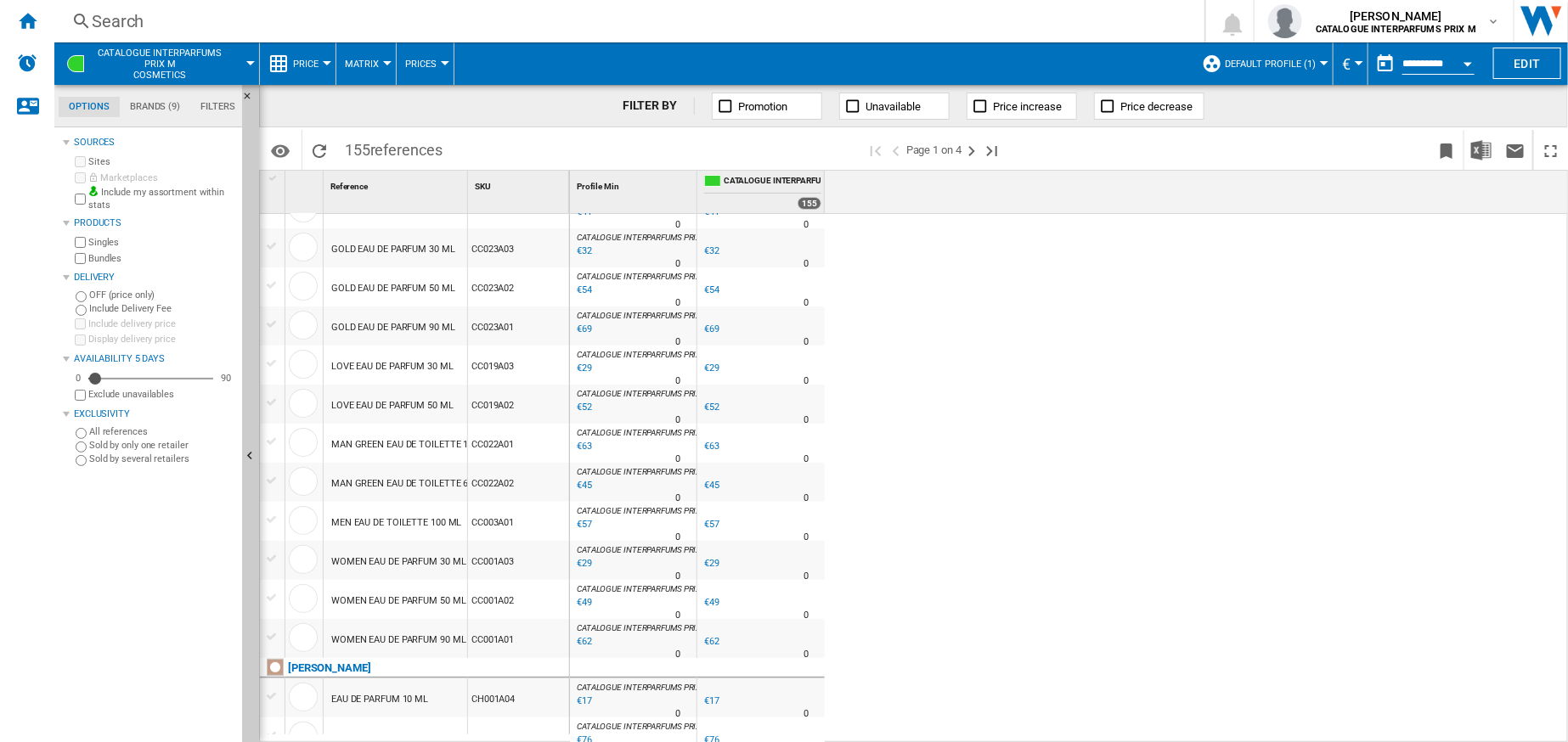
scroll to position [510, 0]
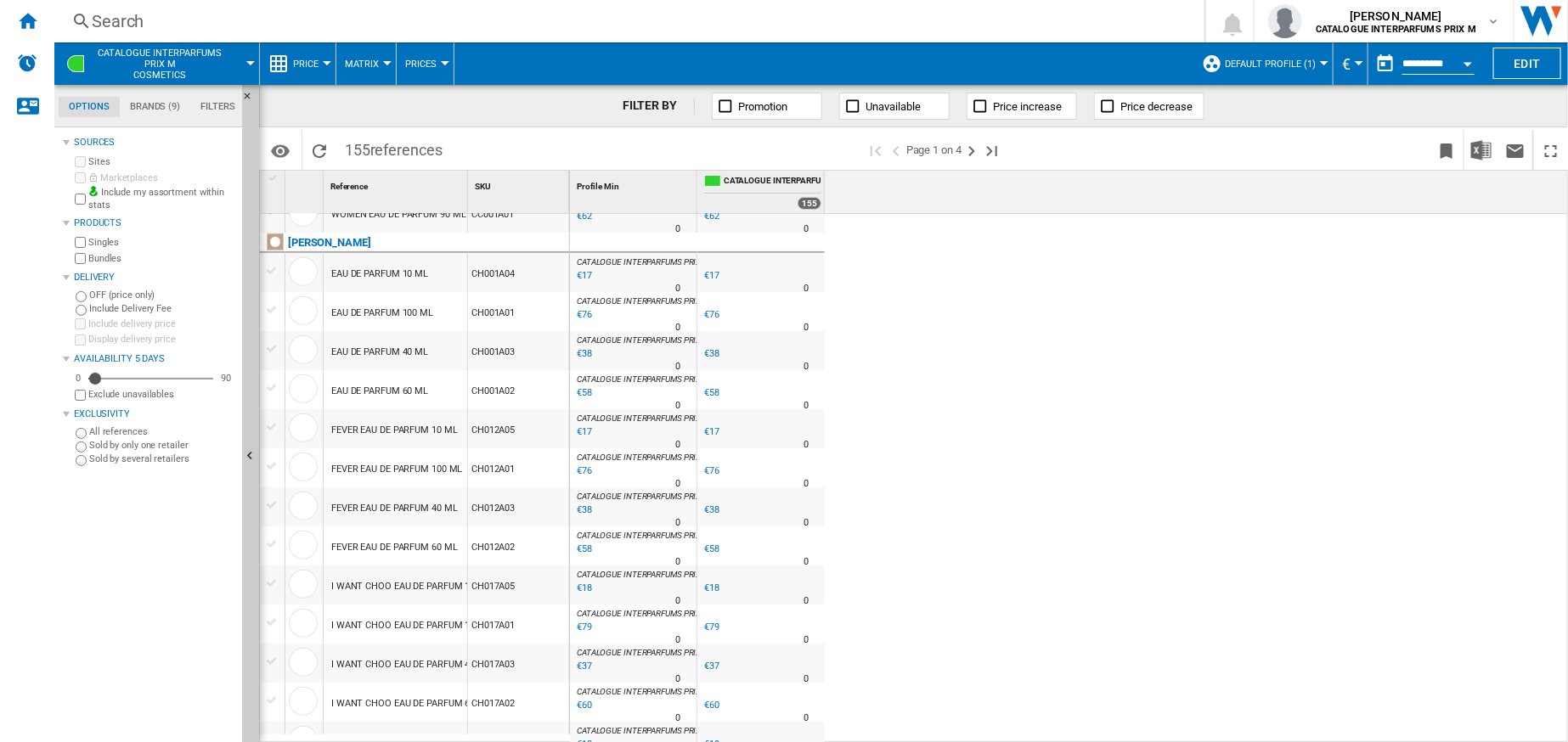
click at [165, 106] on md-tab-item "Brands (9)" at bounding box center [155, 107] width 71 height 21
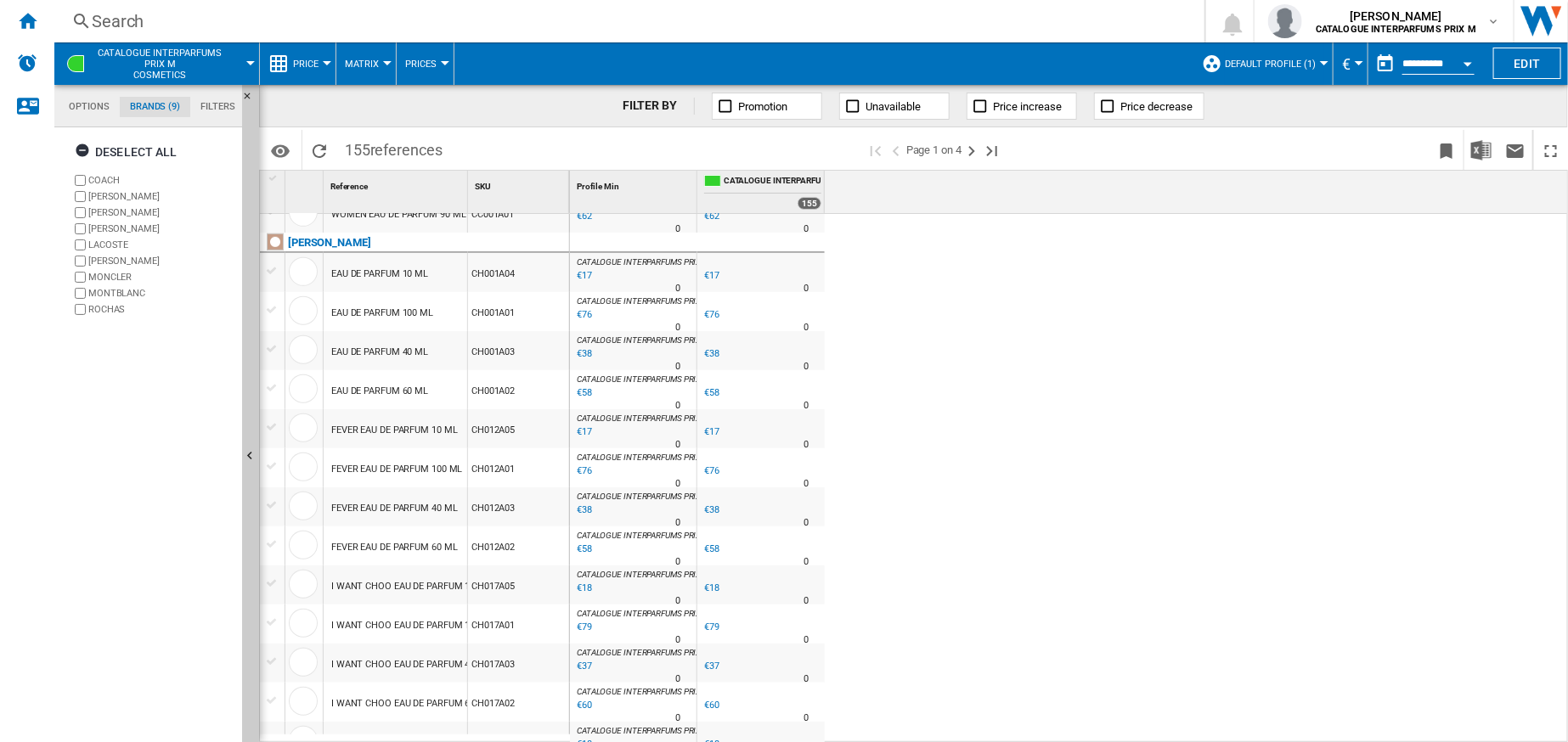
click at [209, 103] on md-tab-item "Filters" at bounding box center [218, 107] width 56 height 21
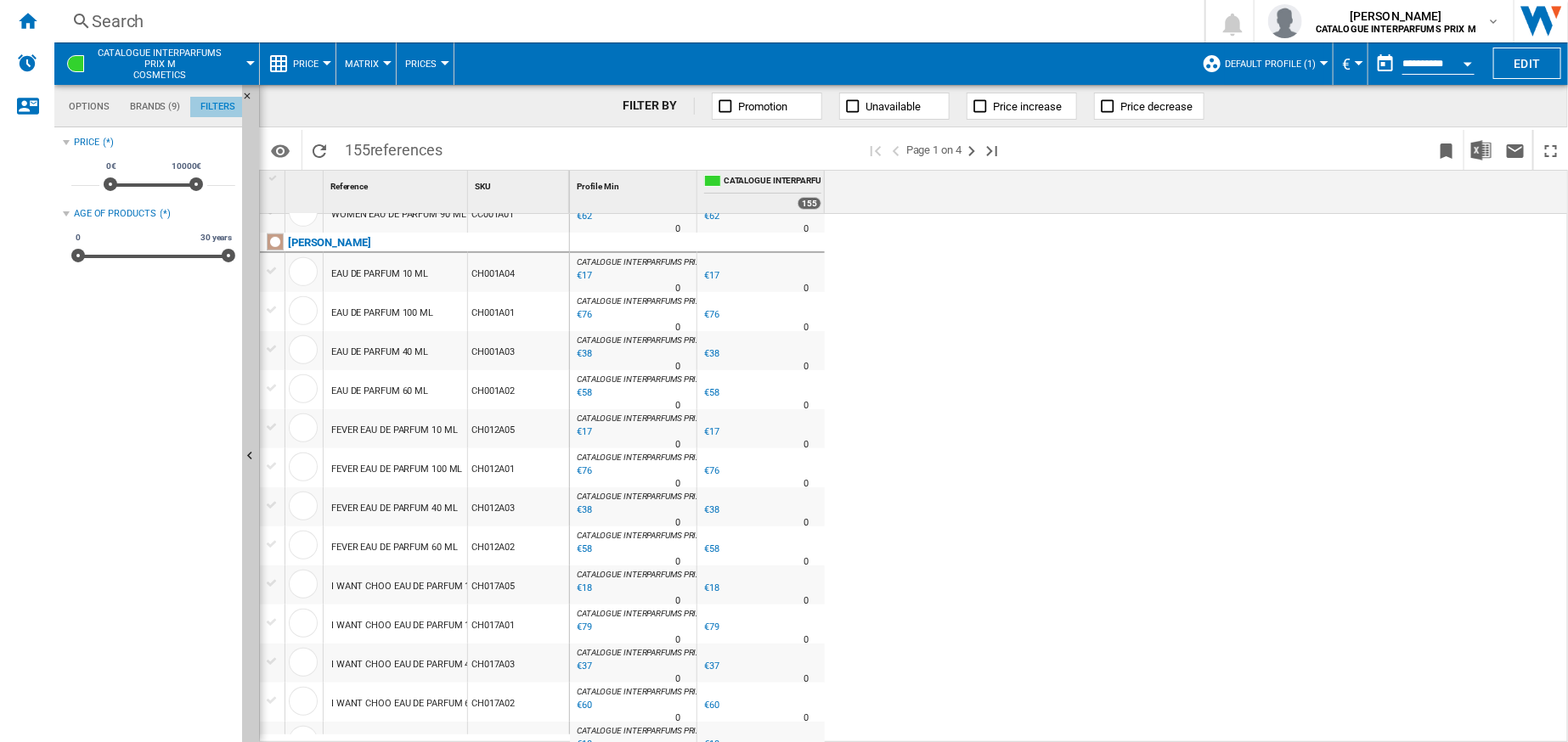
scroll to position [109, 0]
